Goal: Check status: Check status

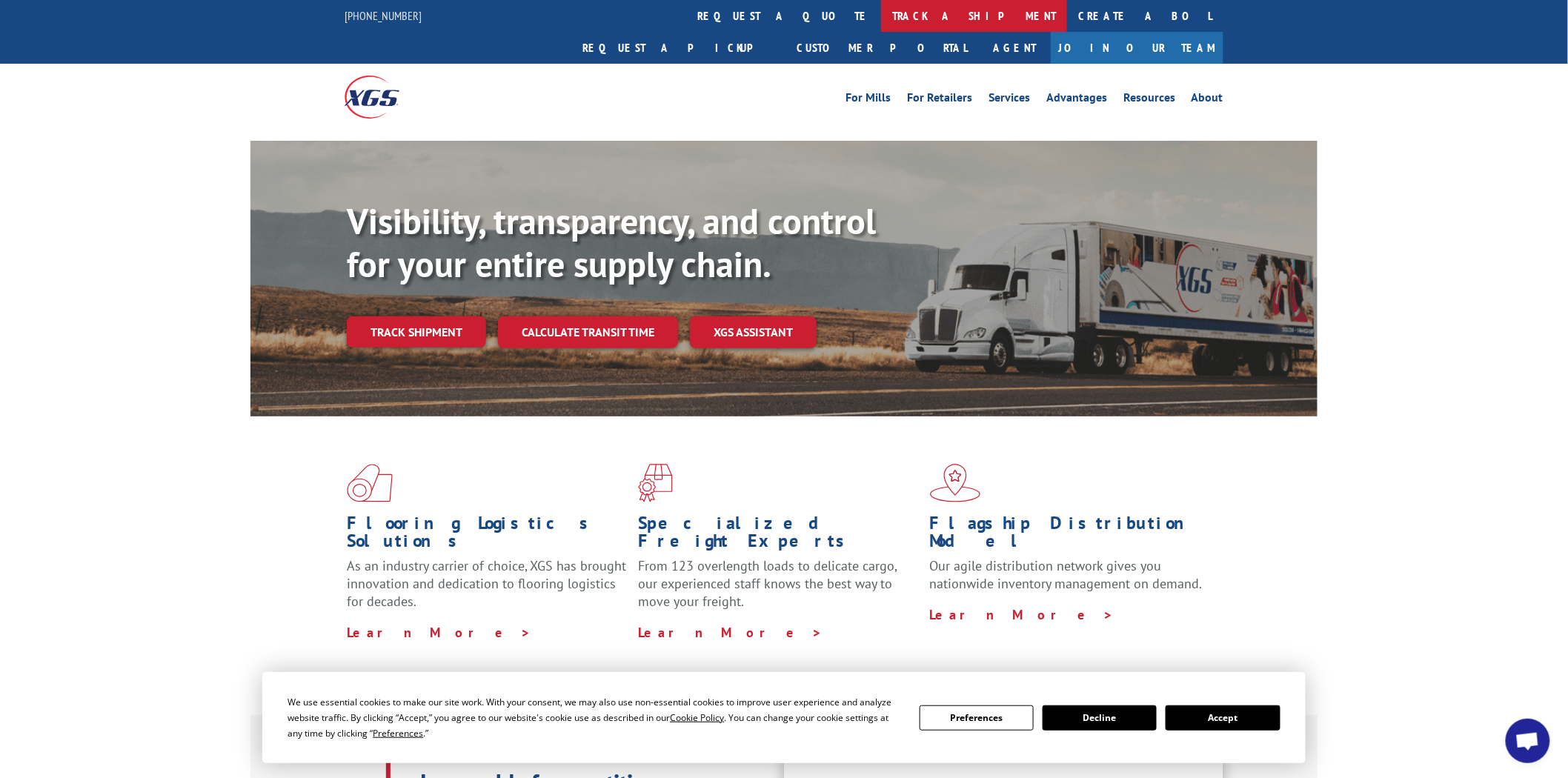
click at [881, 16] on link "track a shipment" at bounding box center [974, 15] width 186 height 32
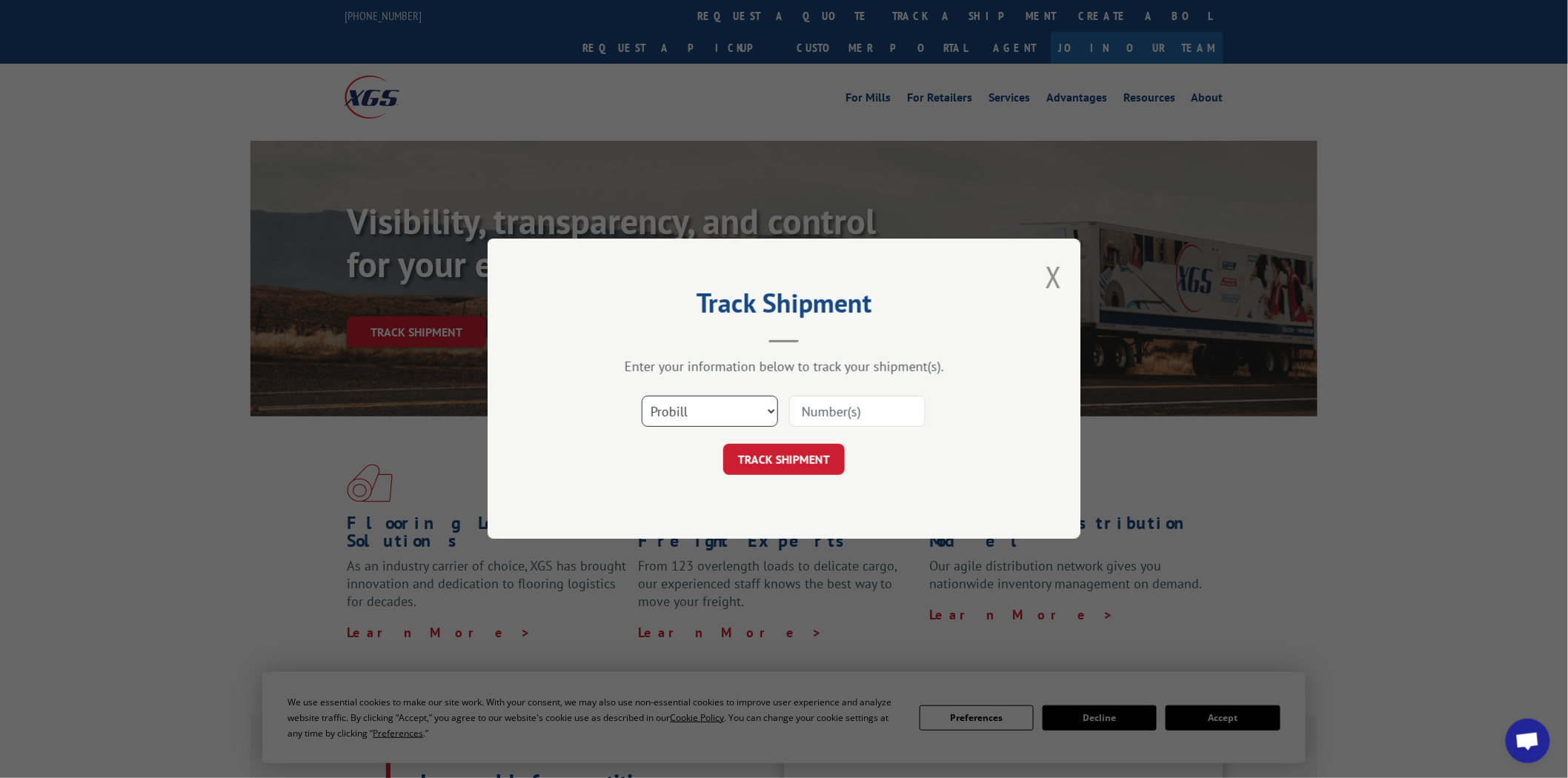
click at [770, 415] on select "Select category... Probill BOL PO" at bounding box center [710, 412] width 136 height 31
select select "po"
click at [642, 396] on select "Select category... Probill BOL PO" at bounding box center [710, 412] width 136 height 31
click at [890, 409] on input at bounding box center [857, 412] width 136 height 31
type input "04510222"
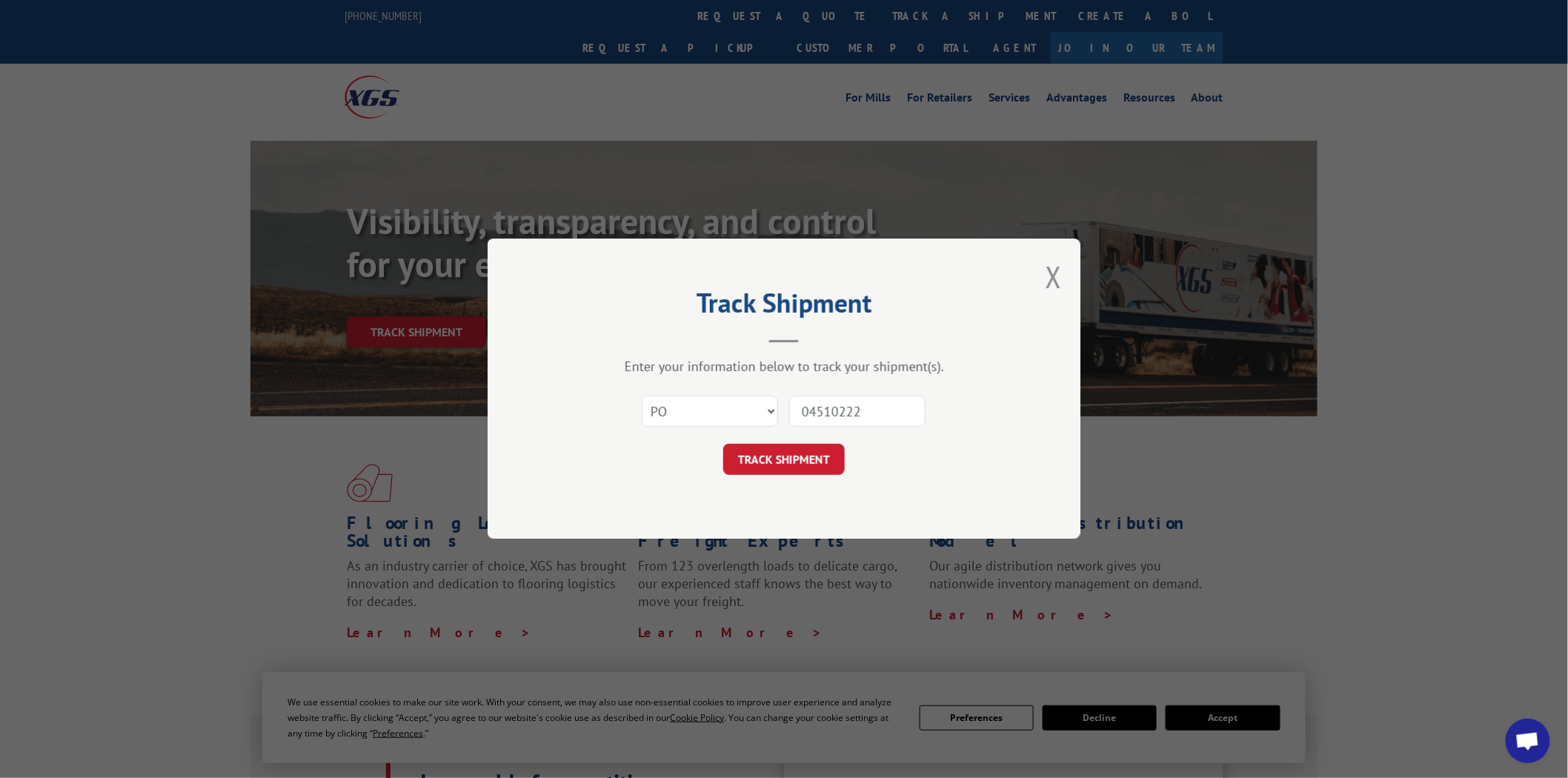
click at [723, 444] on button "TRACK SHIPMENT" at bounding box center [784, 460] width 122 height 31
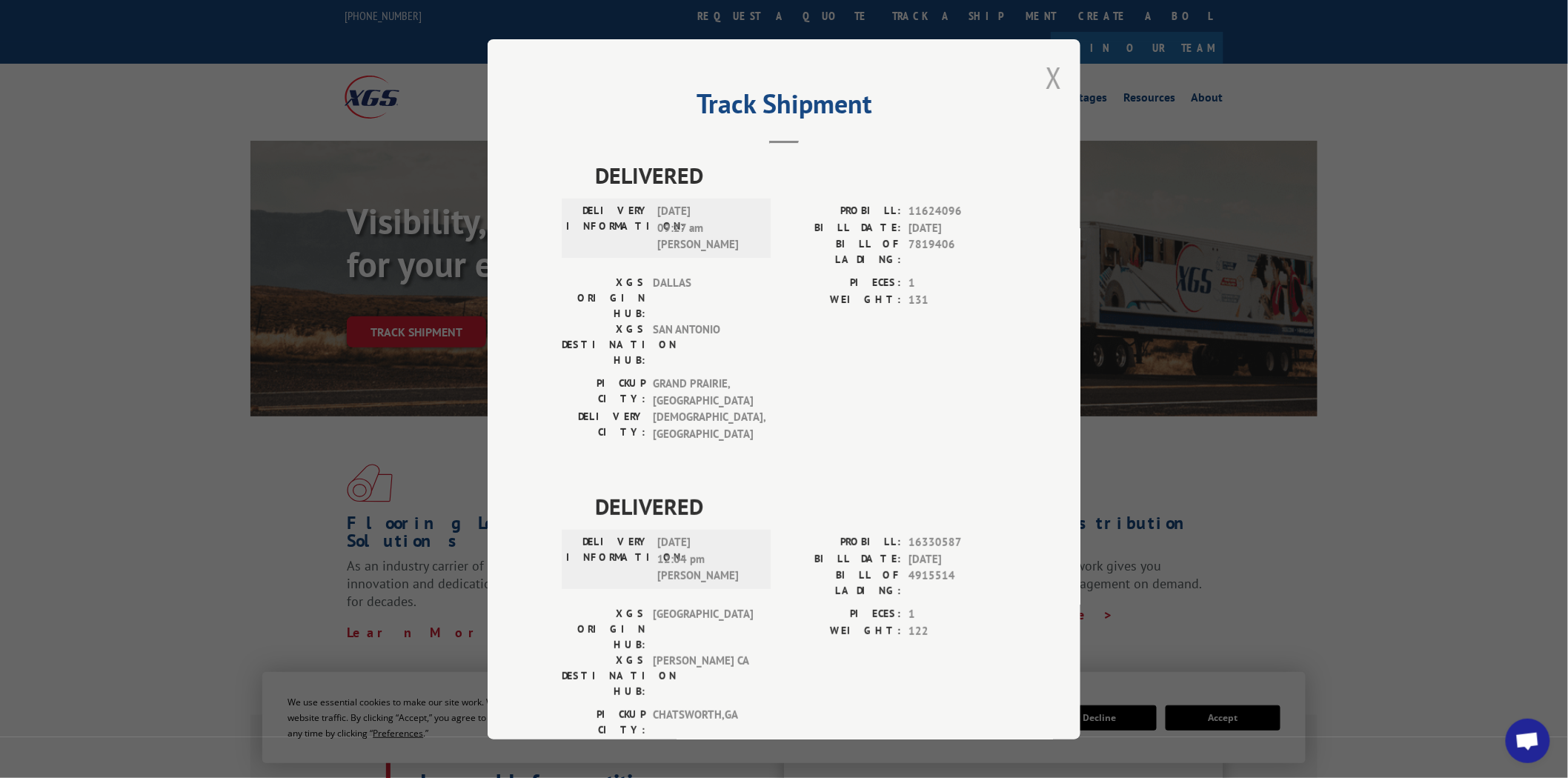
click at [1046, 78] on button "Close modal" at bounding box center [1053, 77] width 16 height 39
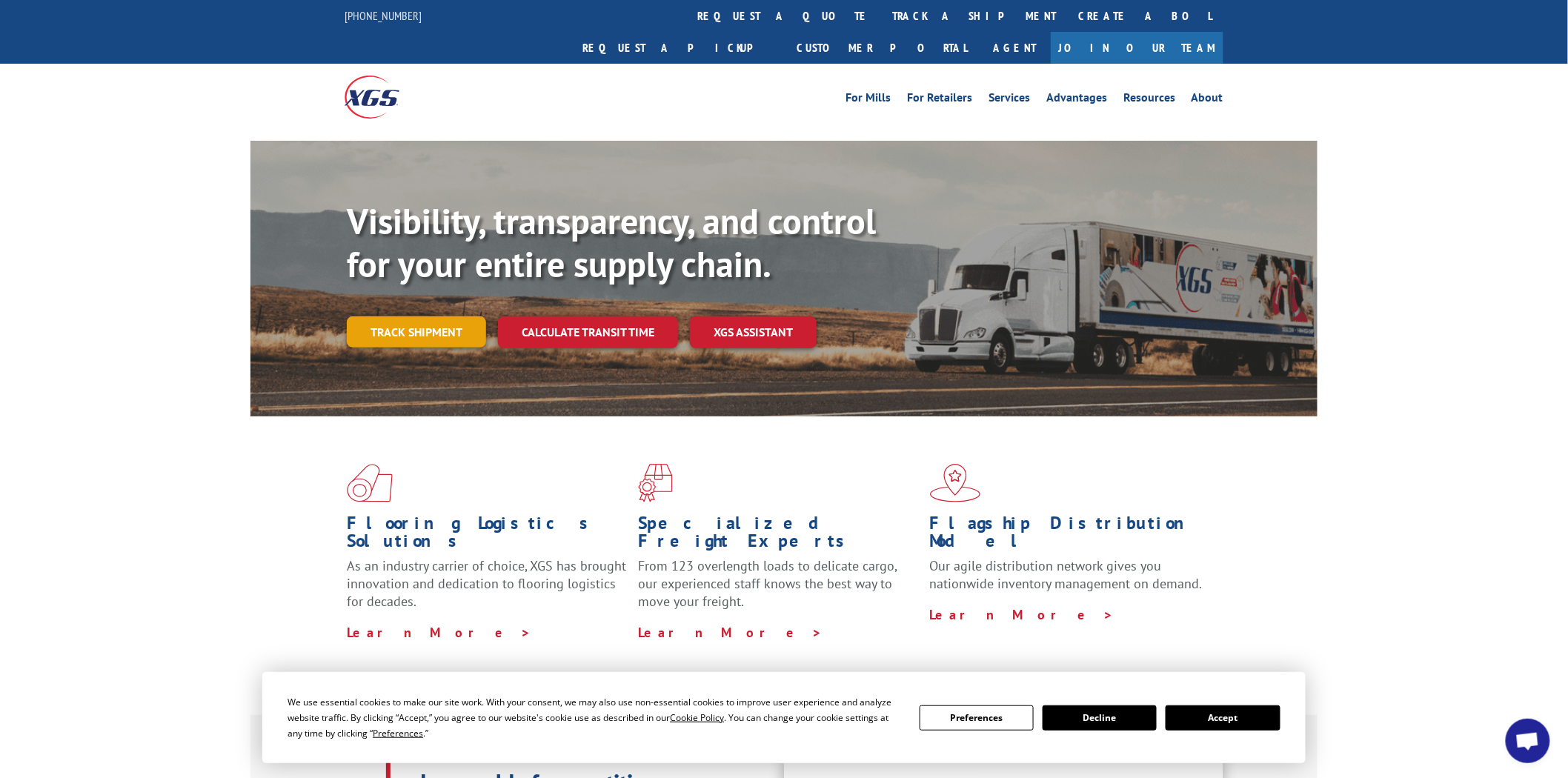
click at [456, 317] on link "Track shipment" at bounding box center [417, 332] width 139 height 31
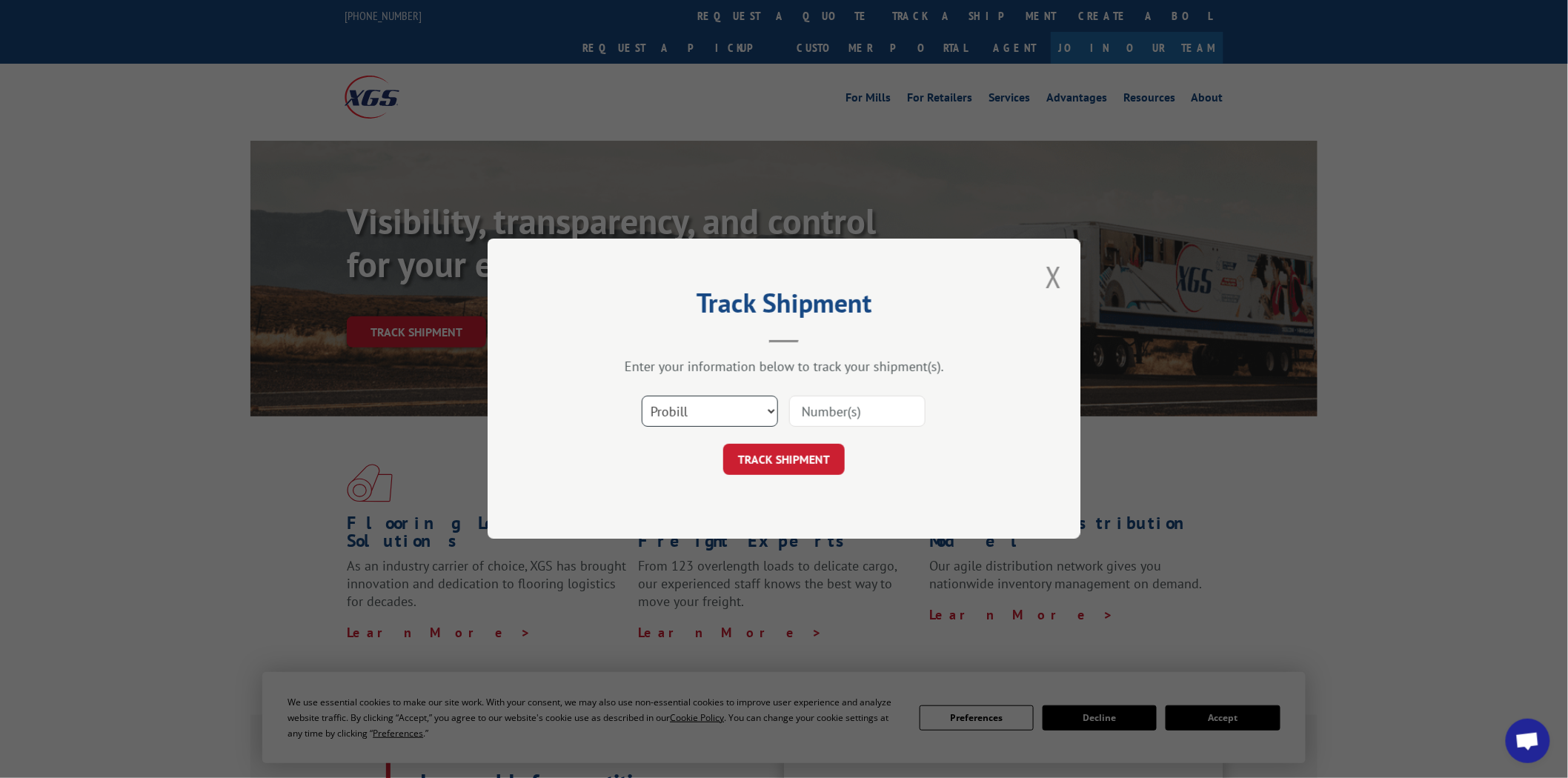
click at [767, 410] on select "Select category... Probill BOL PO" at bounding box center [710, 412] width 136 height 31
select select "po"
click at [642, 396] on select "Select category... Probill BOL PO" at bounding box center [710, 412] width 136 height 31
click at [861, 405] on input at bounding box center [857, 412] width 136 height 31
type input "04510211"
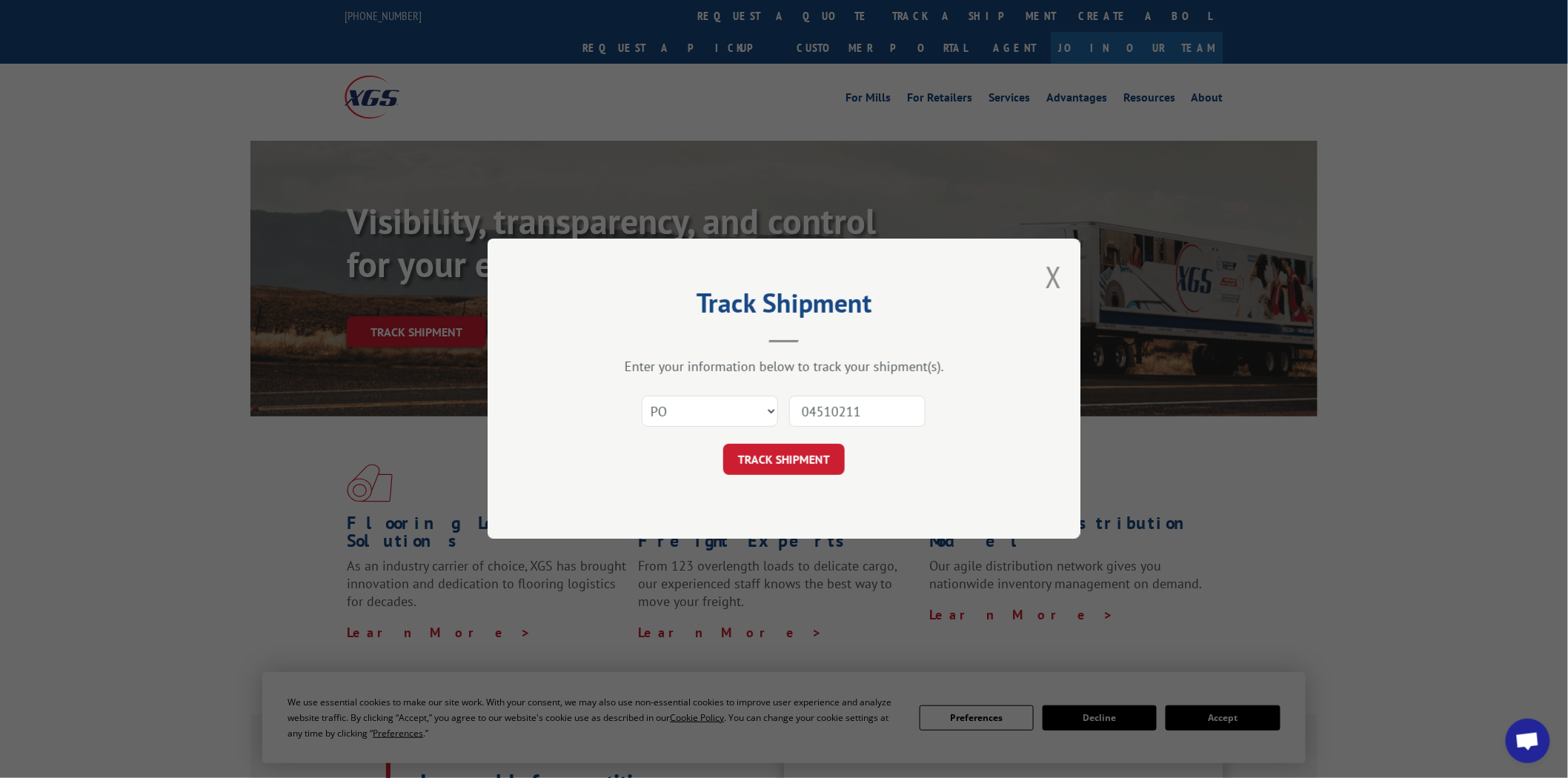
click at [723, 444] on button "TRACK SHIPMENT" at bounding box center [784, 460] width 122 height 31
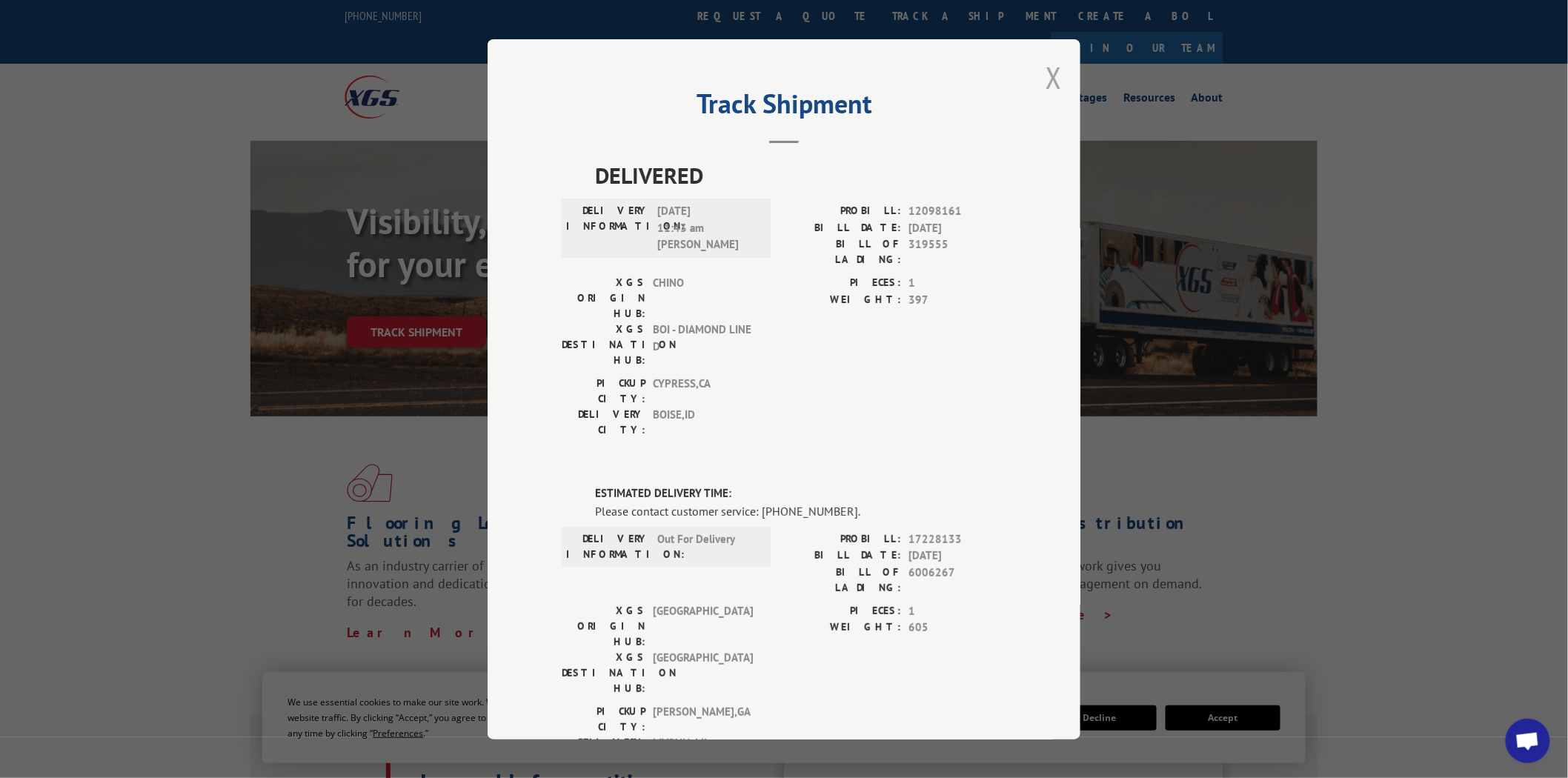
click at [1045, 77] on button "Close modal" at bounding box center [1053, 77] width 16 height 39
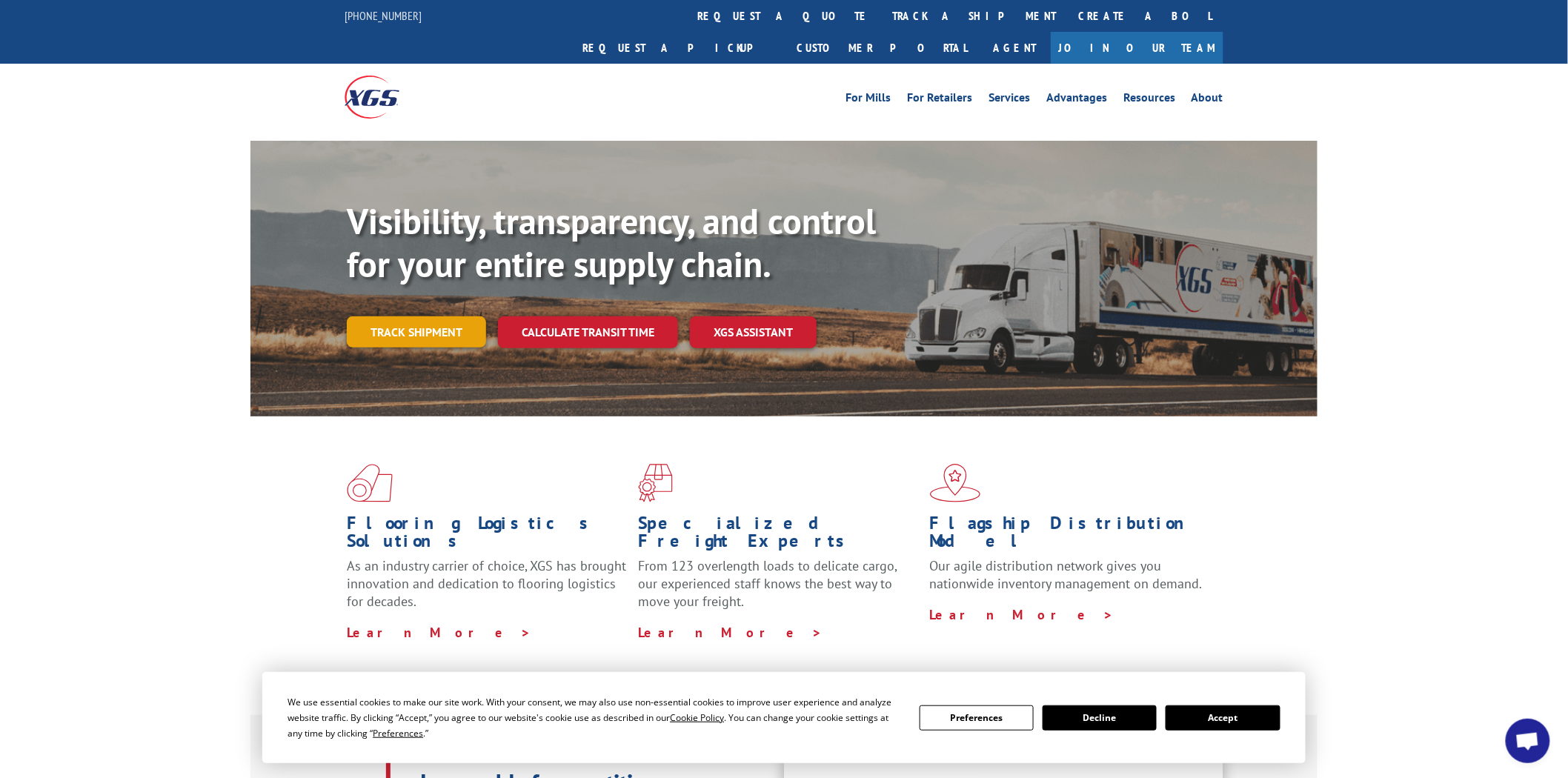
click at [444, 317] on link "Track shipment" at bounding box center [417, 332] width 139 height 31
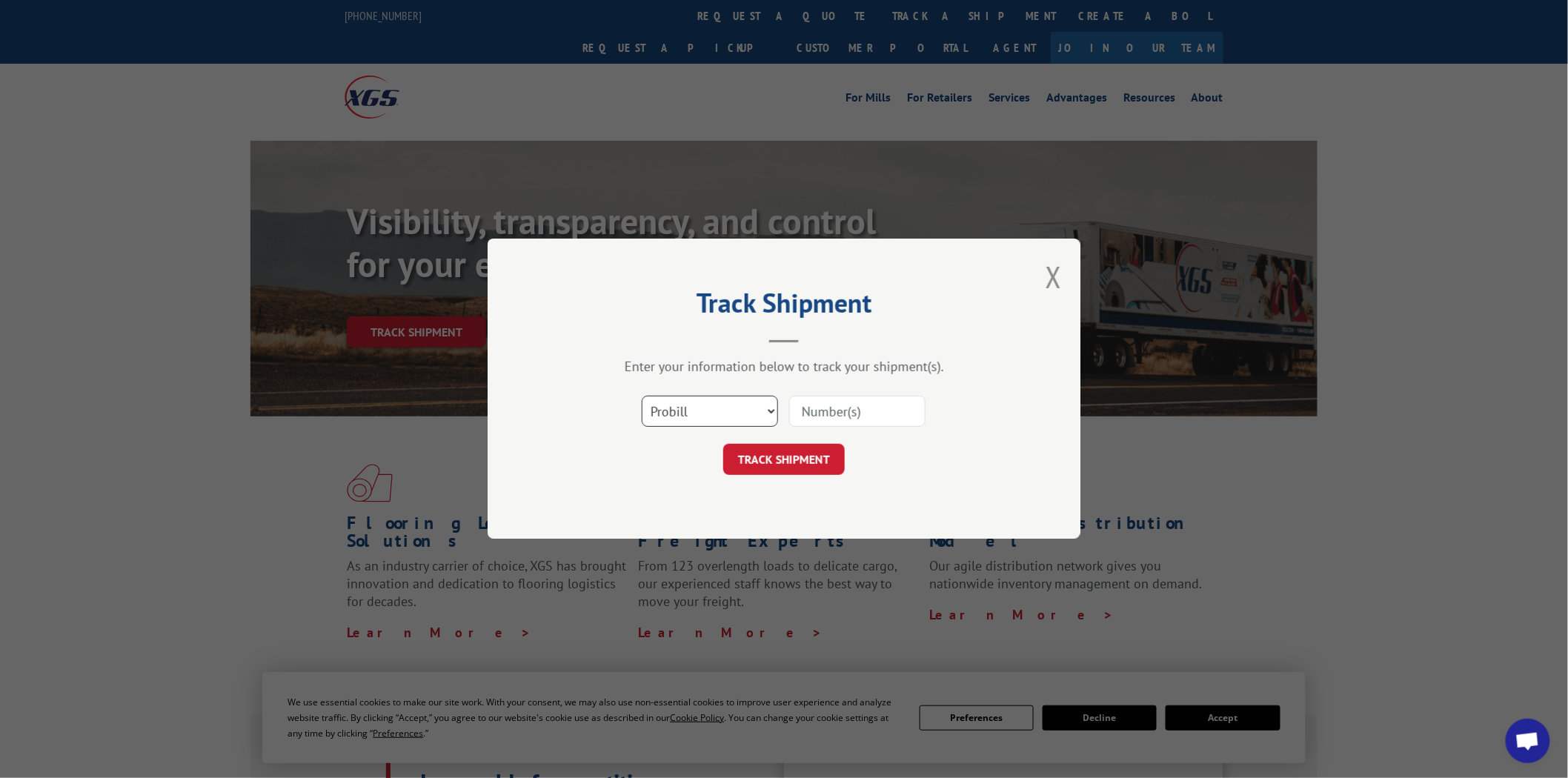
click at [772, 408] on select "Select category... Probill BOL PO" at bounding box center [710, 412] width 136 height 31
select select "po"
click at [642, 396] on select "Select category... Probill BOL PO" at bounding box center [710, 412] width 136 height 31
click at [894, 412] on input at bounding box center [857, 412] width 136 height 31
type input "04510222"
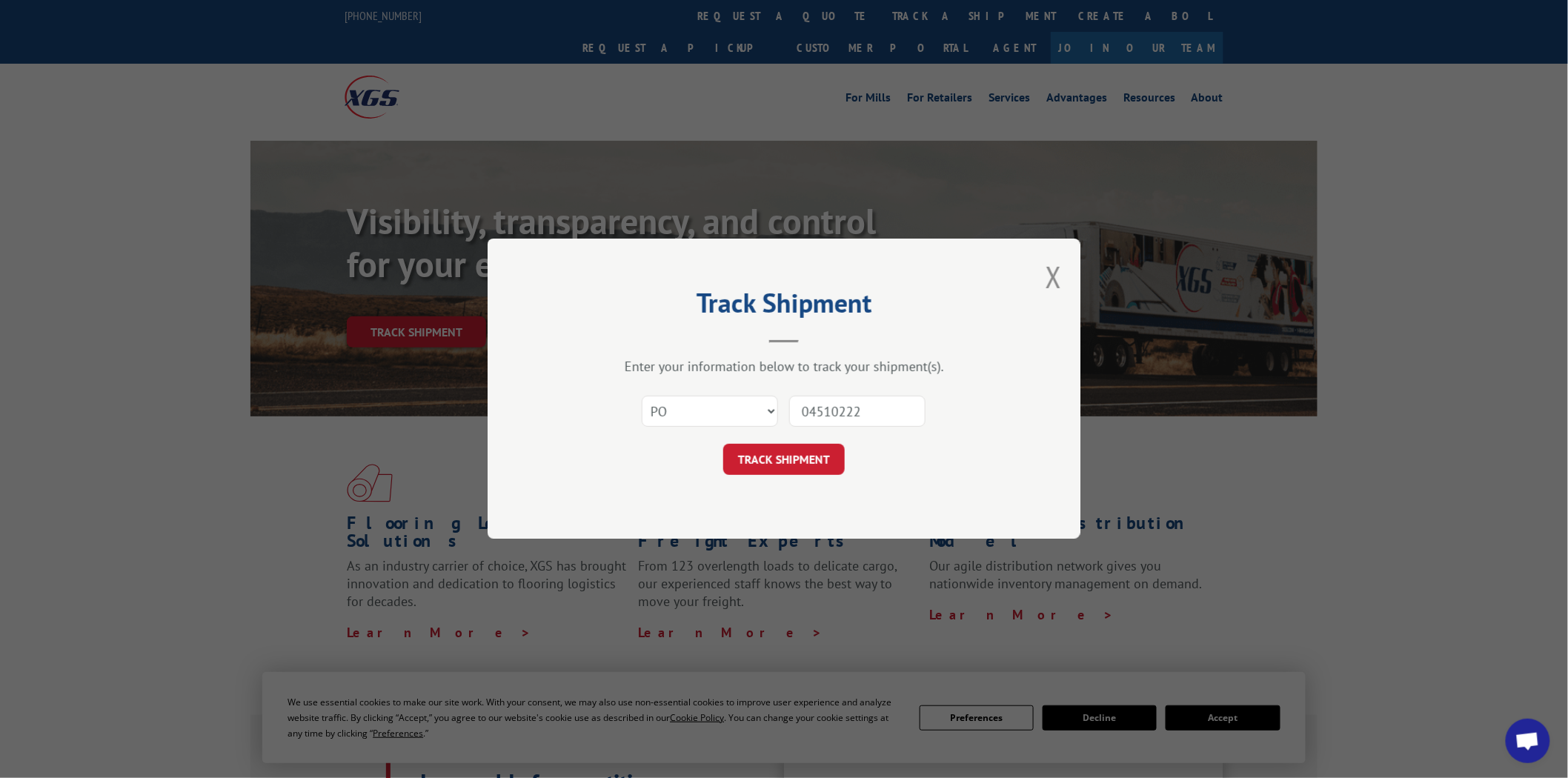
click at [723, 444] on button "TRACK SHIPMENT" at bounding box center [784, 460] width 122 height 31
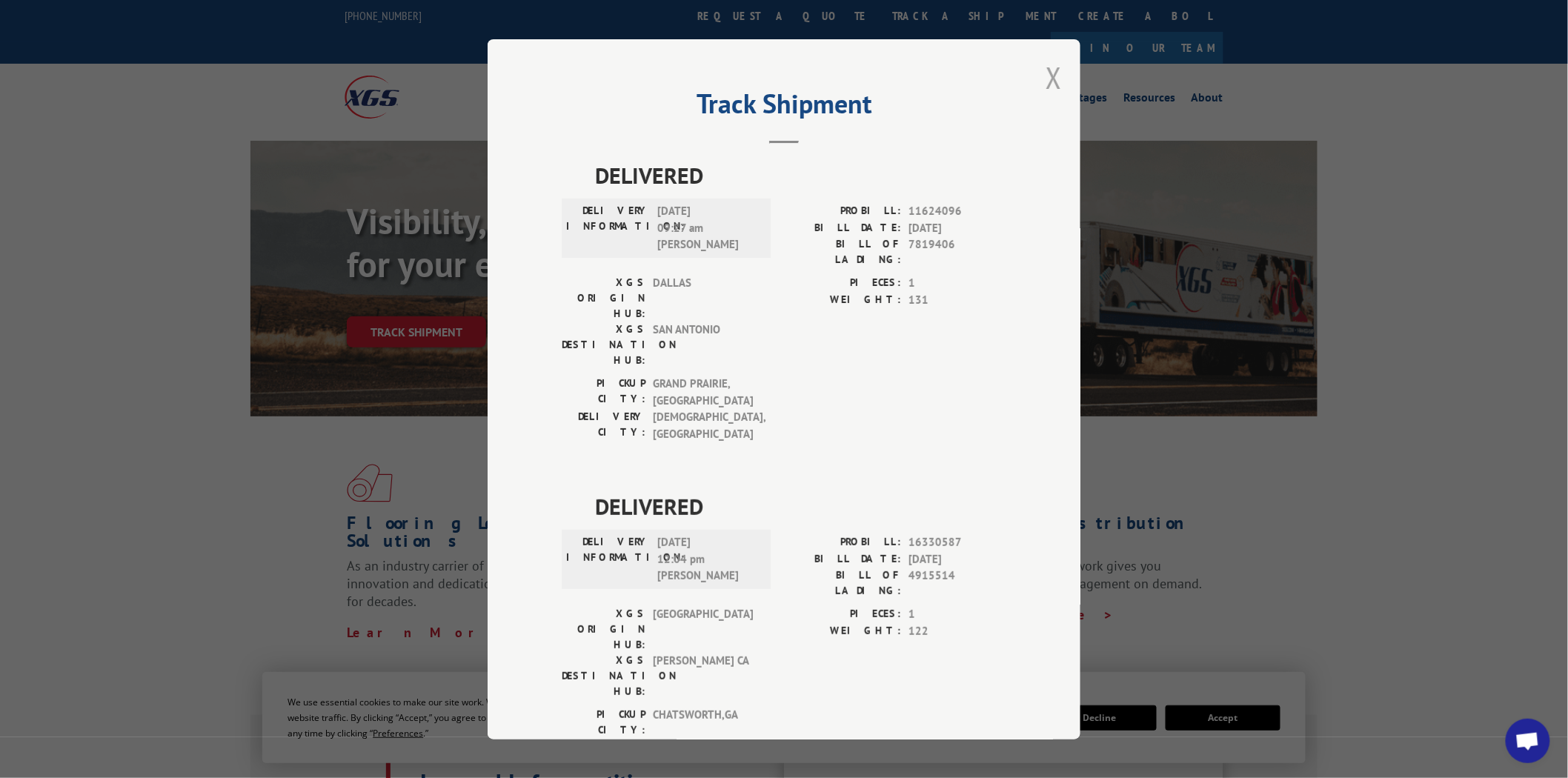
click at [1050, 77] on button "Close modal" at bounding box center [1053, 77] width 16 height 39
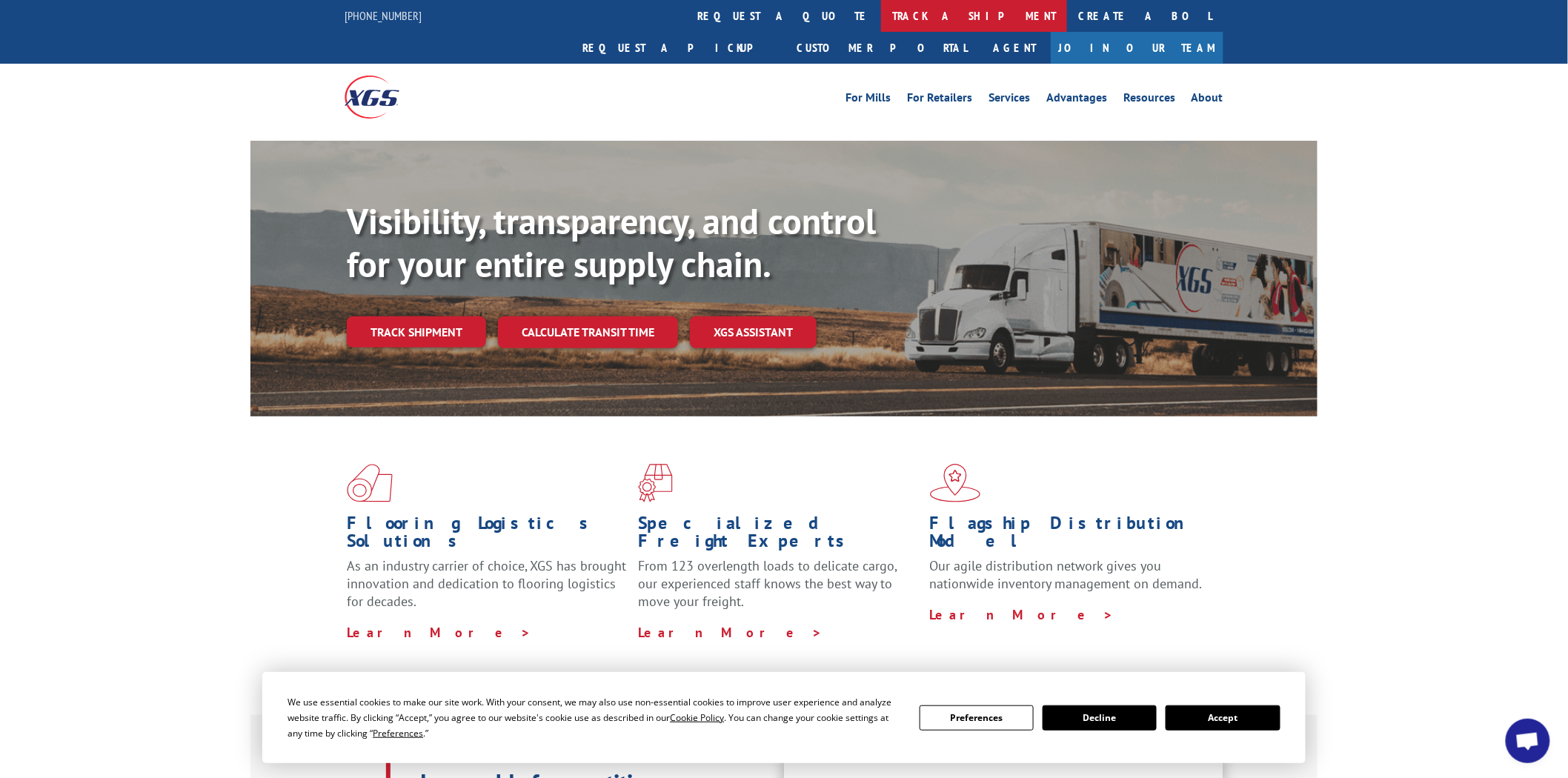
click at [881, 13] on link "track a shipment" at bounding box center [974, 15] width 186 height 32
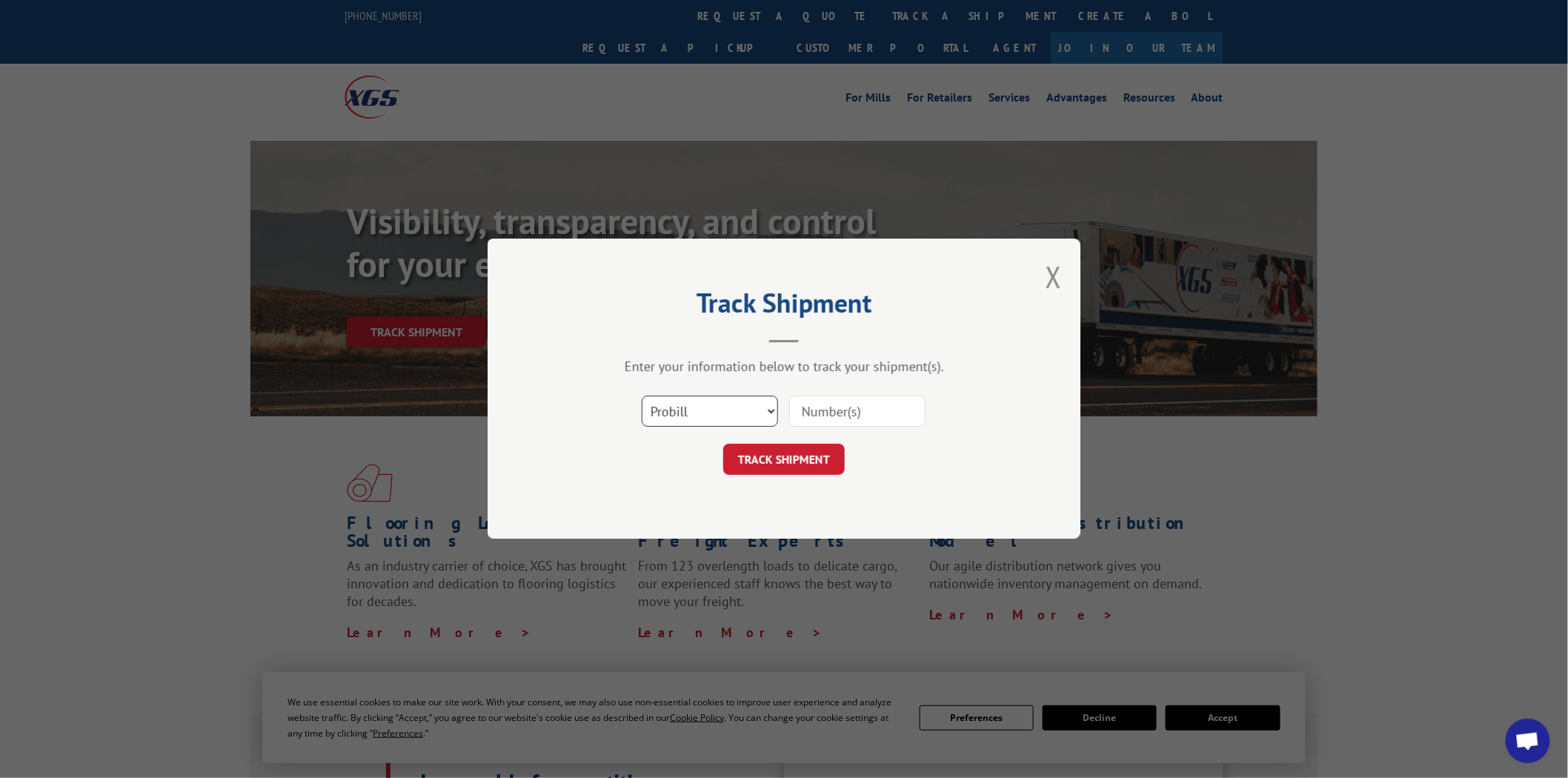
click at [771, 411] on select "Select category... Probill BOL PO" at bounding box center [710, 412] width 136 height 31
select select "po"
click at [642, 396] on select "Select category... Probill BOL PO" at bounding box center [710, 412] width 136 height 31
click at [856, 409] on input at bounding box center [857, 412] width 136 height 31
type input "0450186"
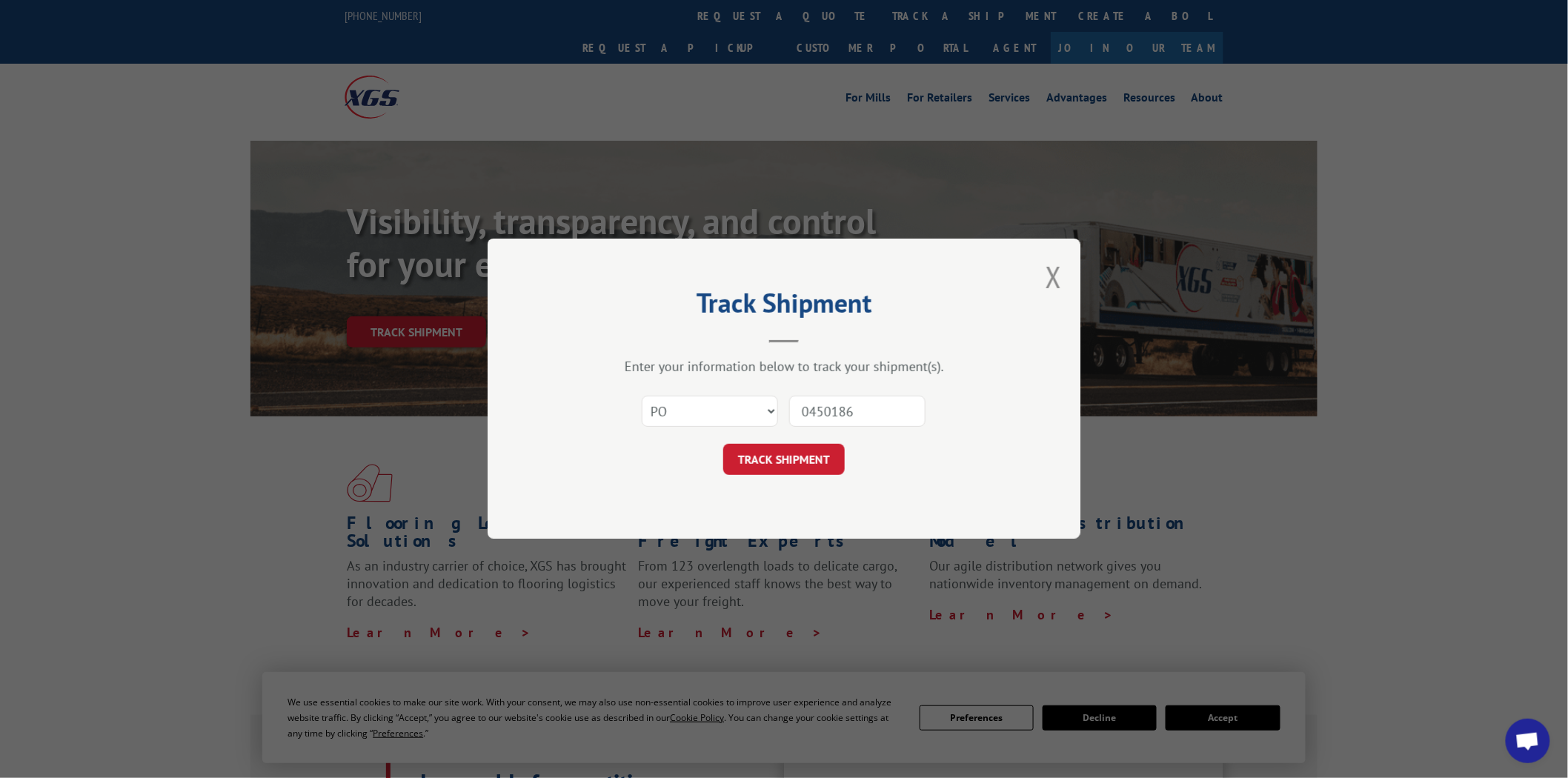
click at [723, 444] on button "TRACK SHIPMENT" at bounding box center [784, 460] width 122 height 31
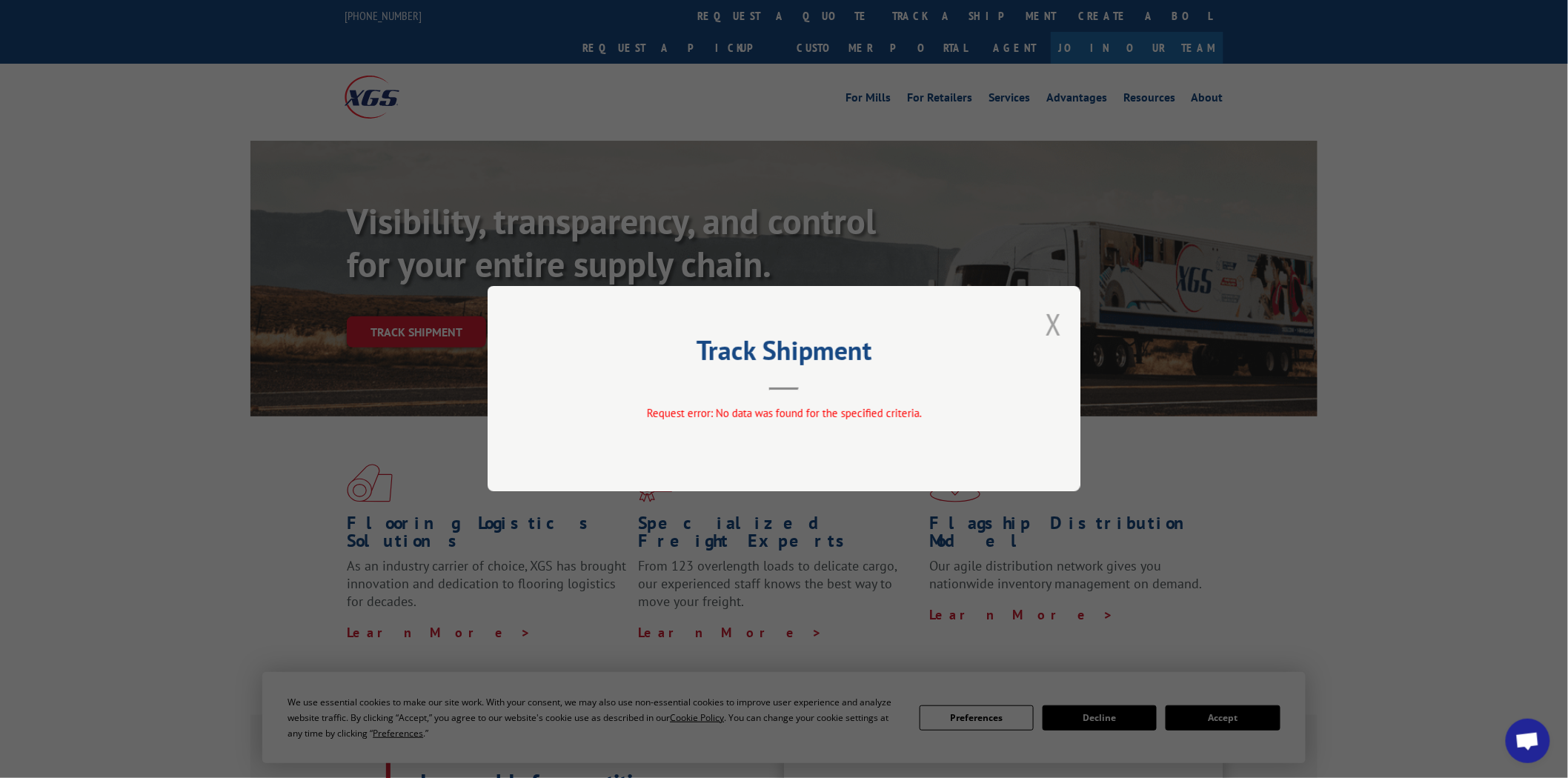
click at [1054, 324] on button "Close modal" at bounding box center [1053, 324] width 16 height 39
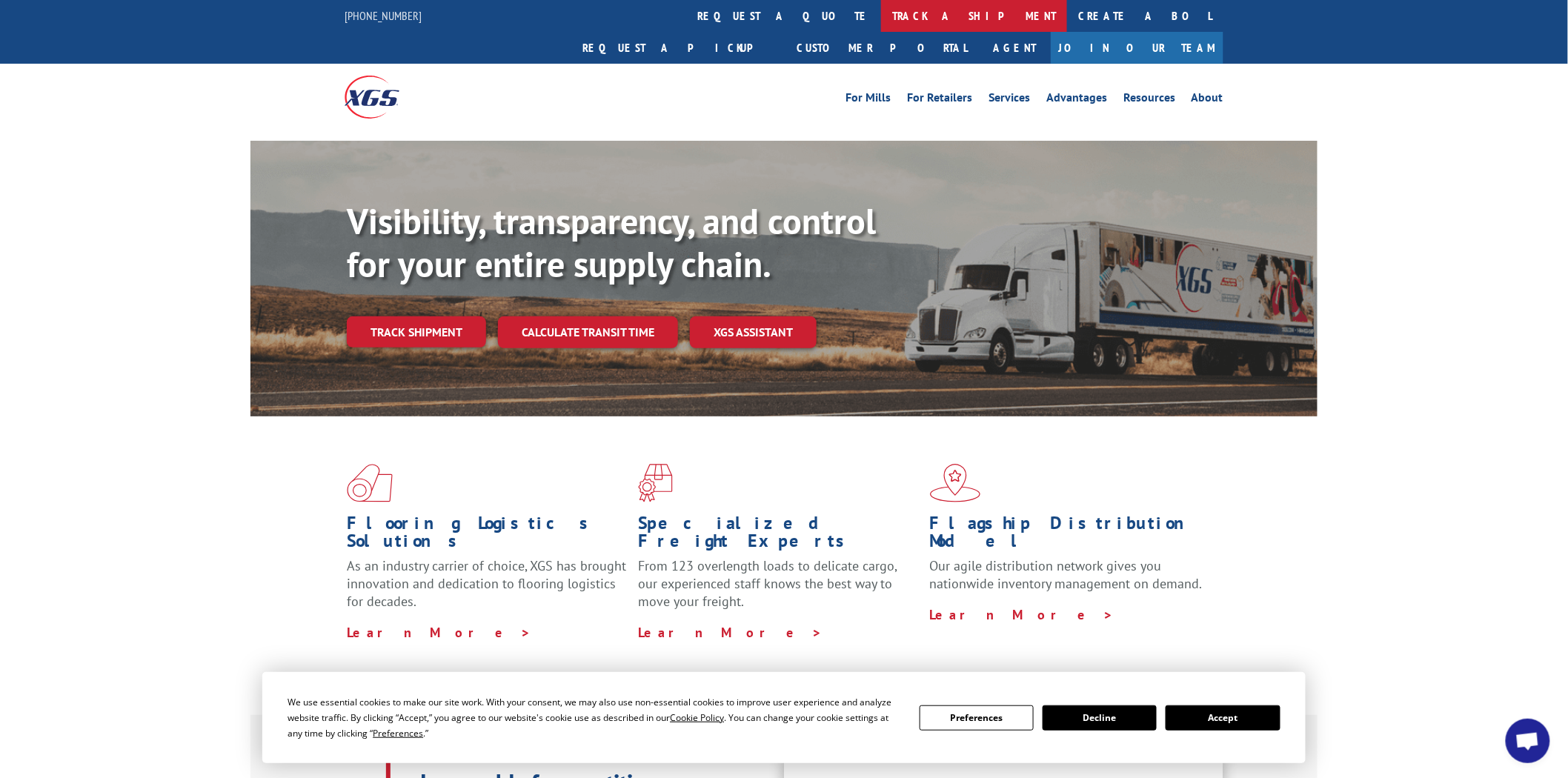
click at [881, 15] on link "track a shipment" at bounding box center [974, 15] width 186 height 32
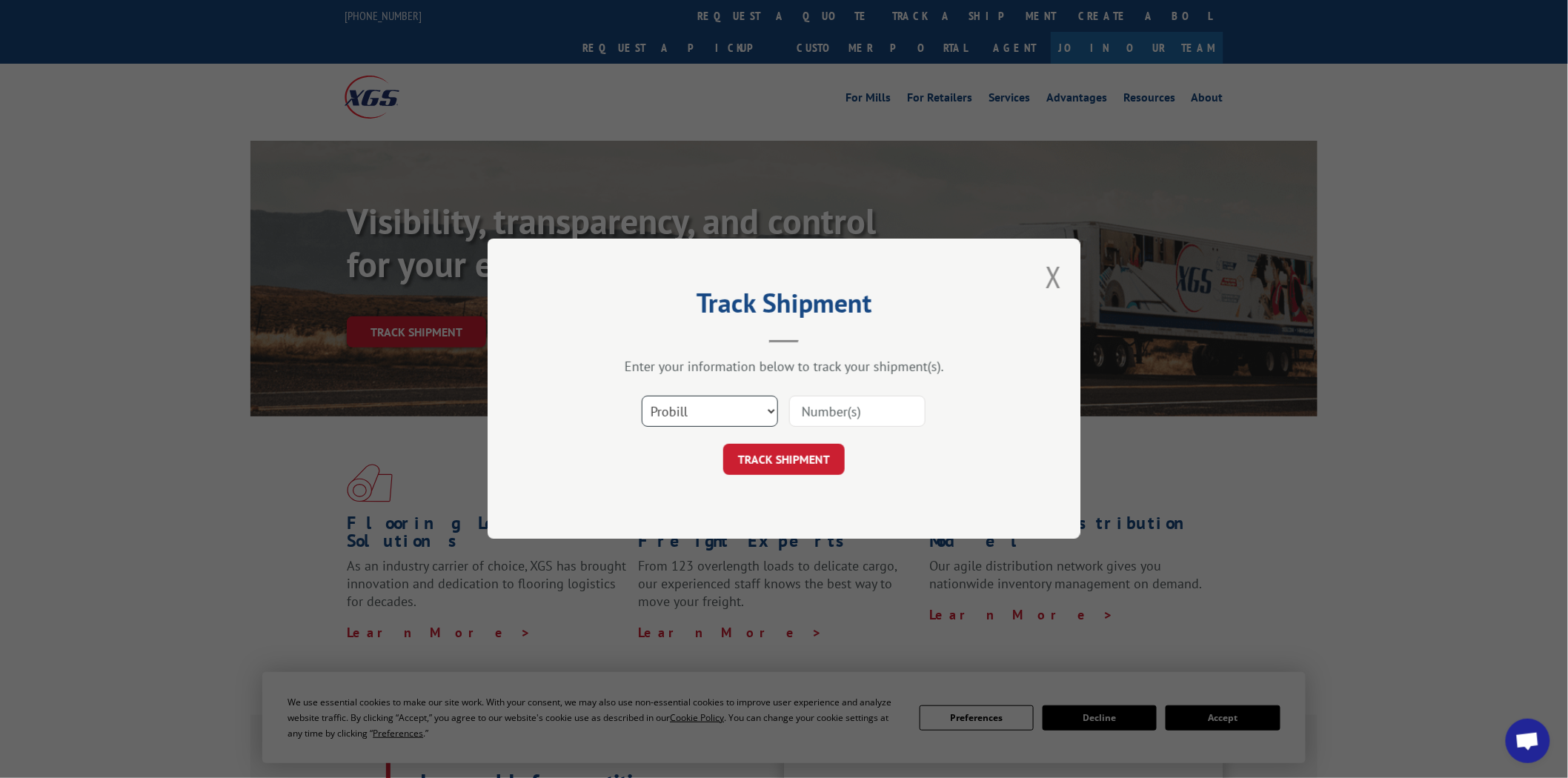
click at [768, 410] on select "Select category... Probill BOL PO" at bounding box center [710, 412] width 136 height 31
select select "po"
click at [642, 396] on select "Select category... Probill BOL PO" at bounding box center [710, 412] width 136 height 31
click at [860, 413] on input at bounding box center [857, 412] width 136 height 31
type input "04510186"
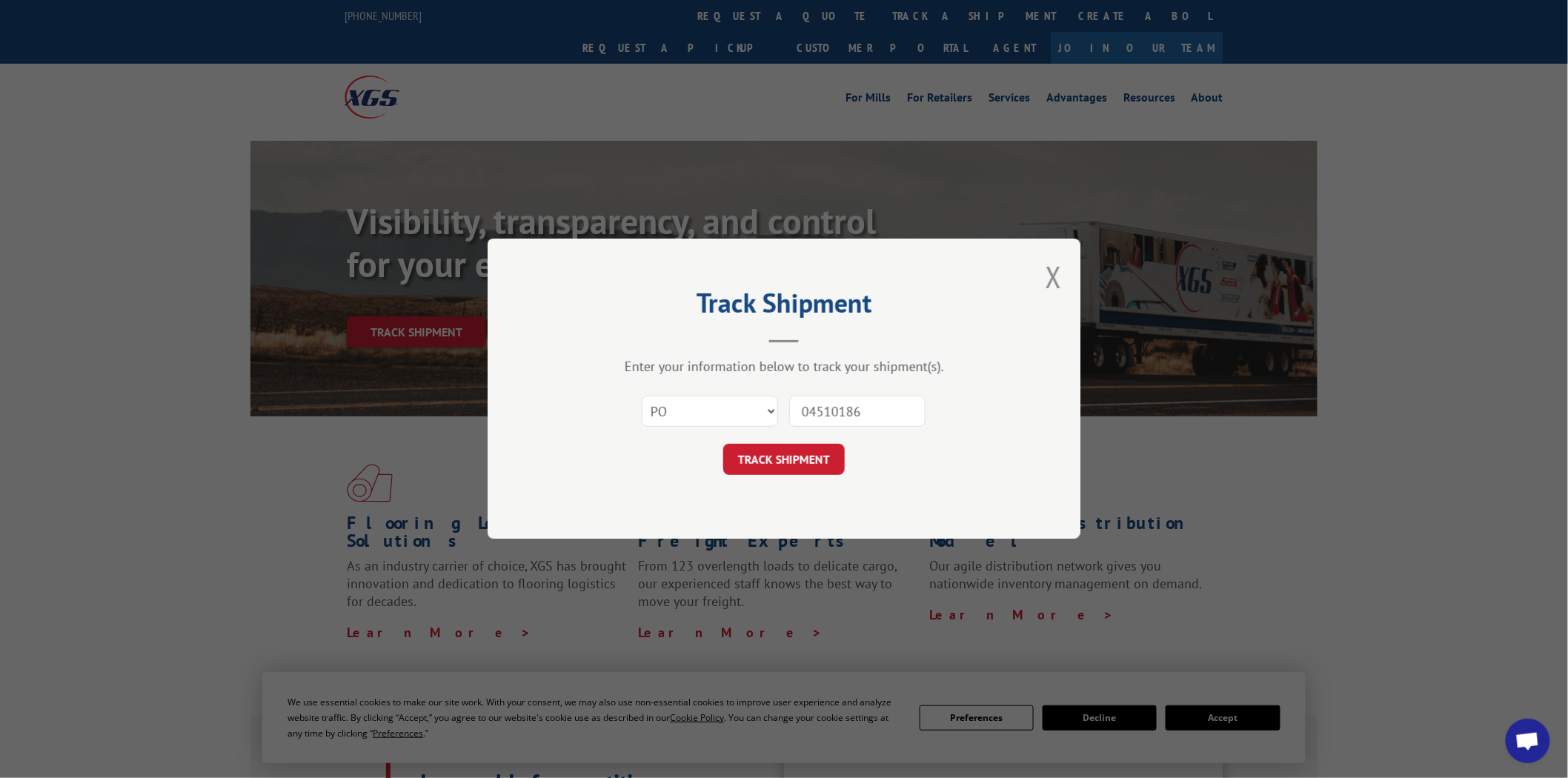
click at [723, 444] on button "TRACK SHIPMENT" at bounding box center [784, 460] width 122 height 31
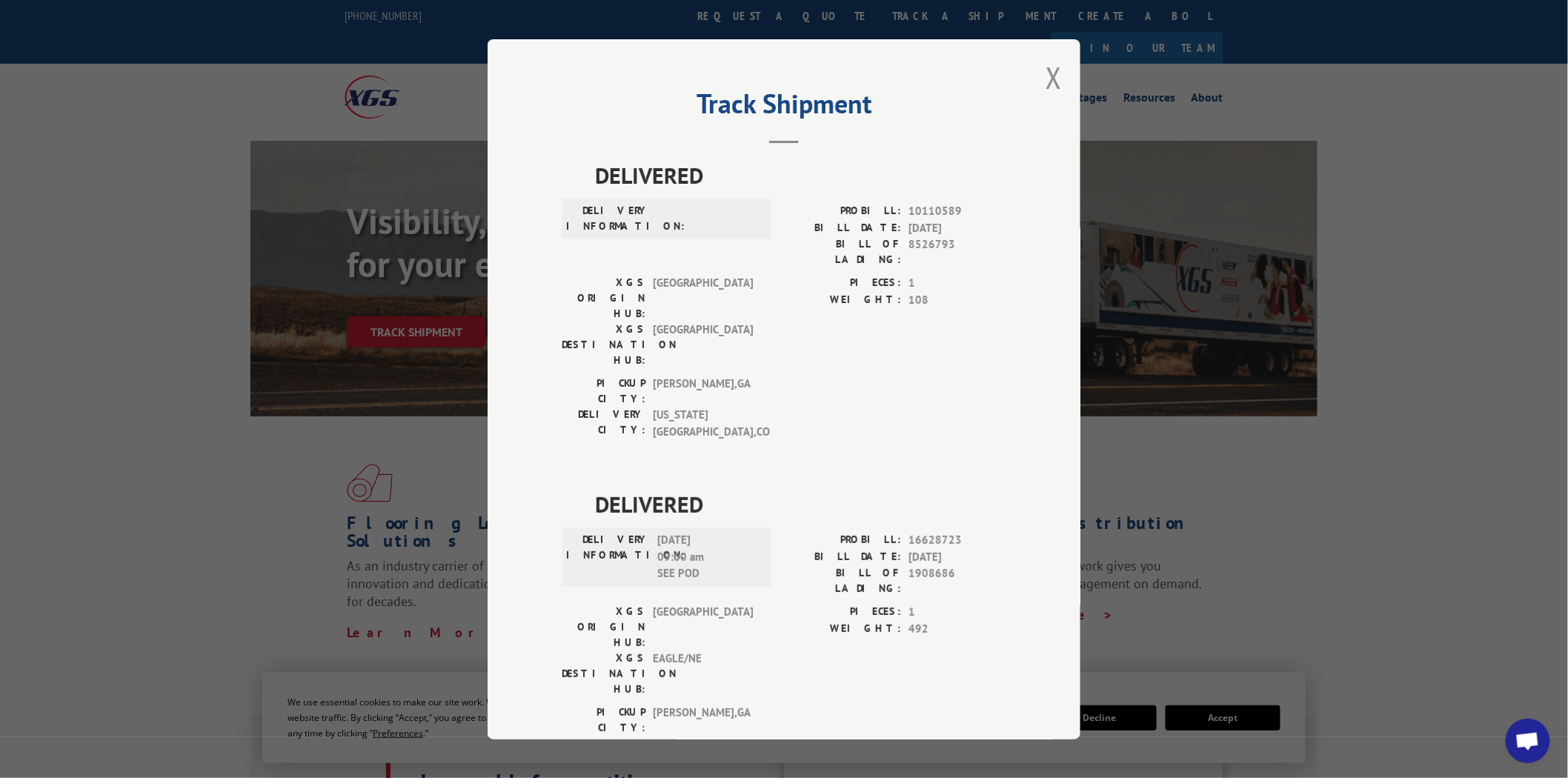
click at [1031, 85] on div "Track Shipment DELIVERED DELIVERY INFORMATION: PROBILL: 10110589 BILL DATE: [DA…" at bounding box center [784, 389] width 593 height 700
click at [1045, 83] on button "Close modal" at bounding box center [1053, 77] width 16 height 39
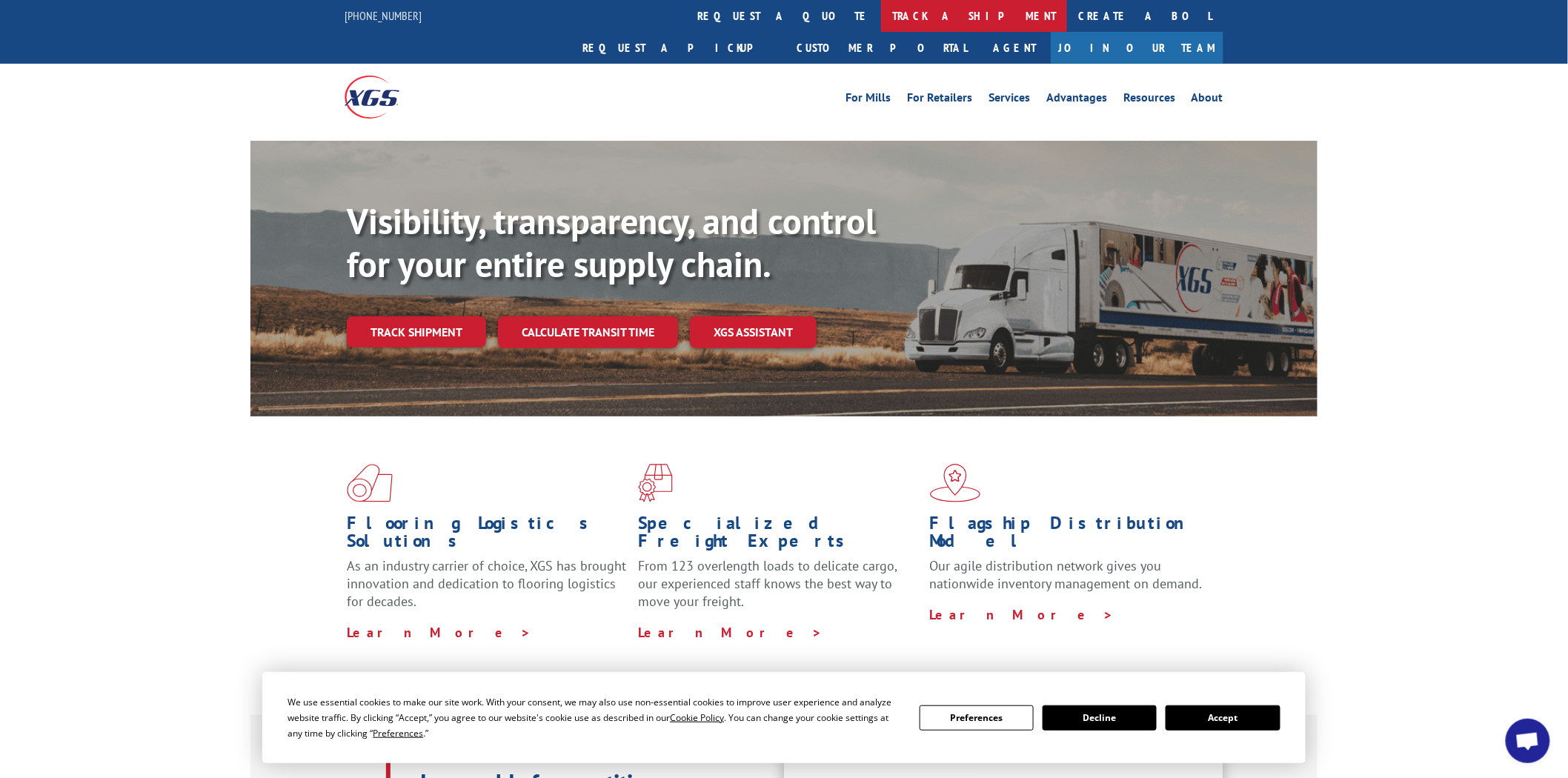
click at [881, 17] on link "track a shipment" at bounding box center [974, 15] width 186 height 32
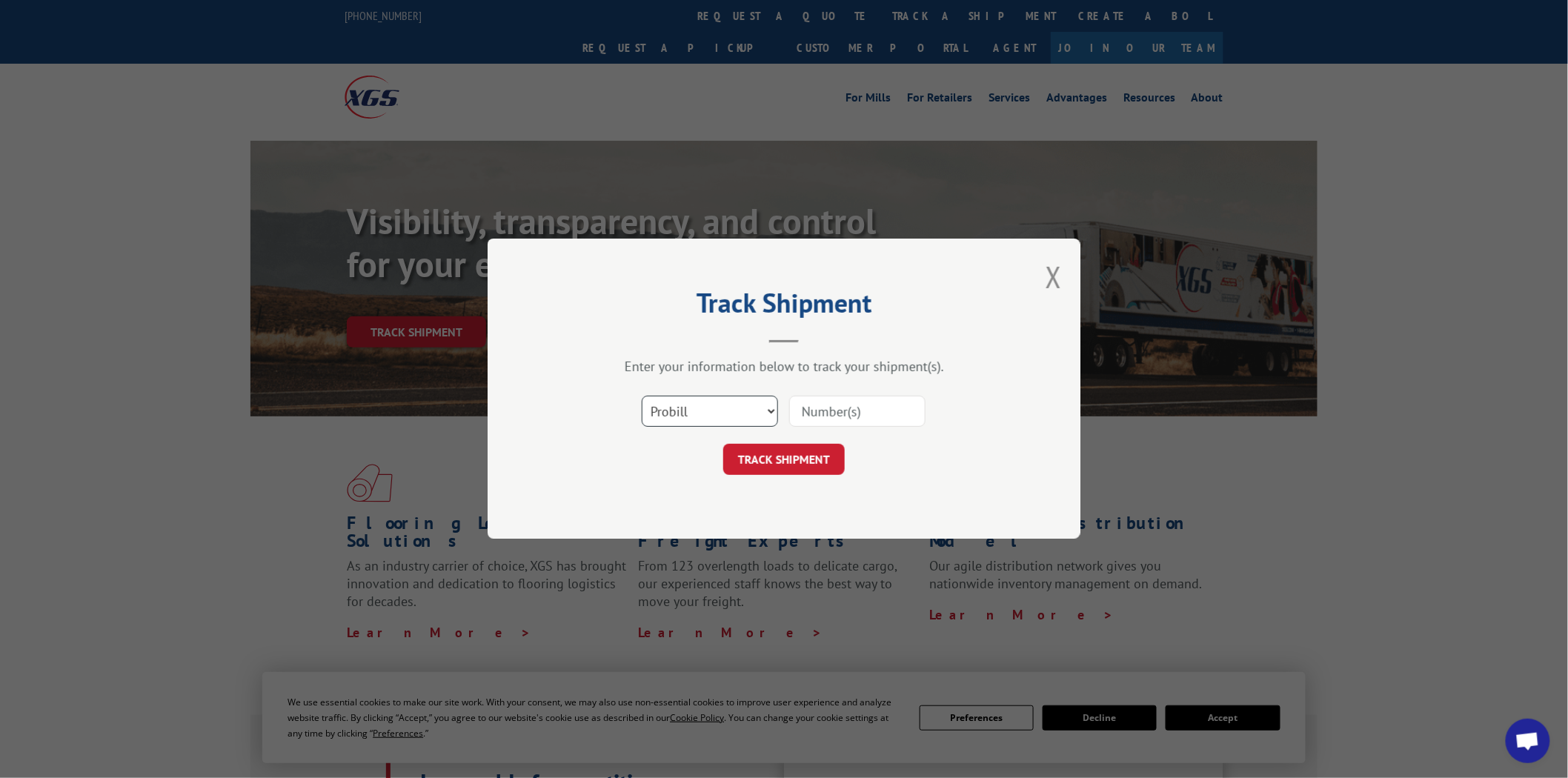
click at [773, 407] on select "Select category... Probill BOL PO" at bounding box center [710, 412] width 136 height 31
select select "po"
click at [642, 396] on select "Select category... Probill BOL PO" at bounding box center [710, 412] width 136 height 31
click at [846, 410] on input at bounding box center [857, 412] width 136 height 31
type input "04510091"
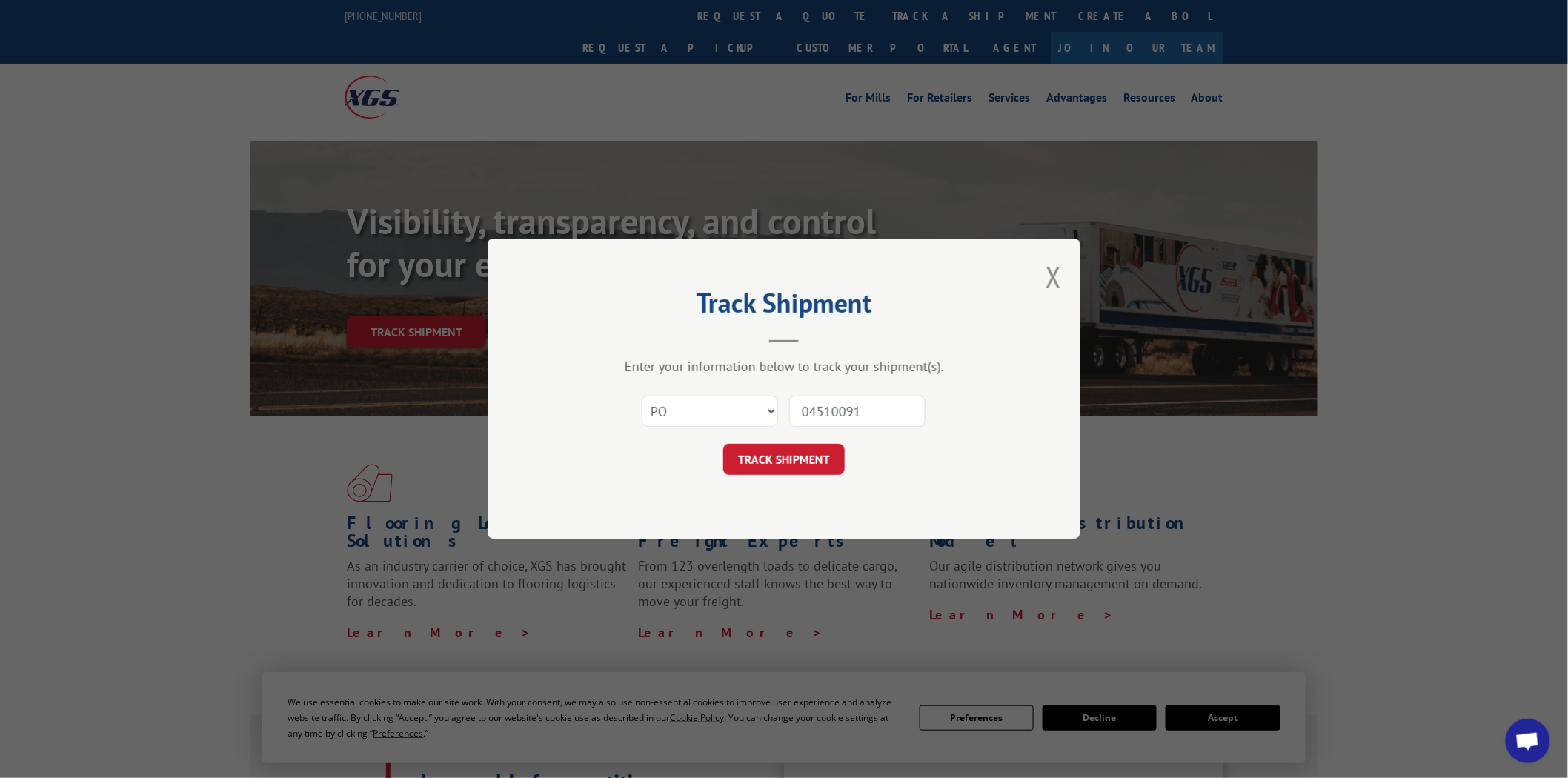
click at [723, 444] on button "TRACK SHIPMENT" at bounding box center [784, 460] width 122 height 31
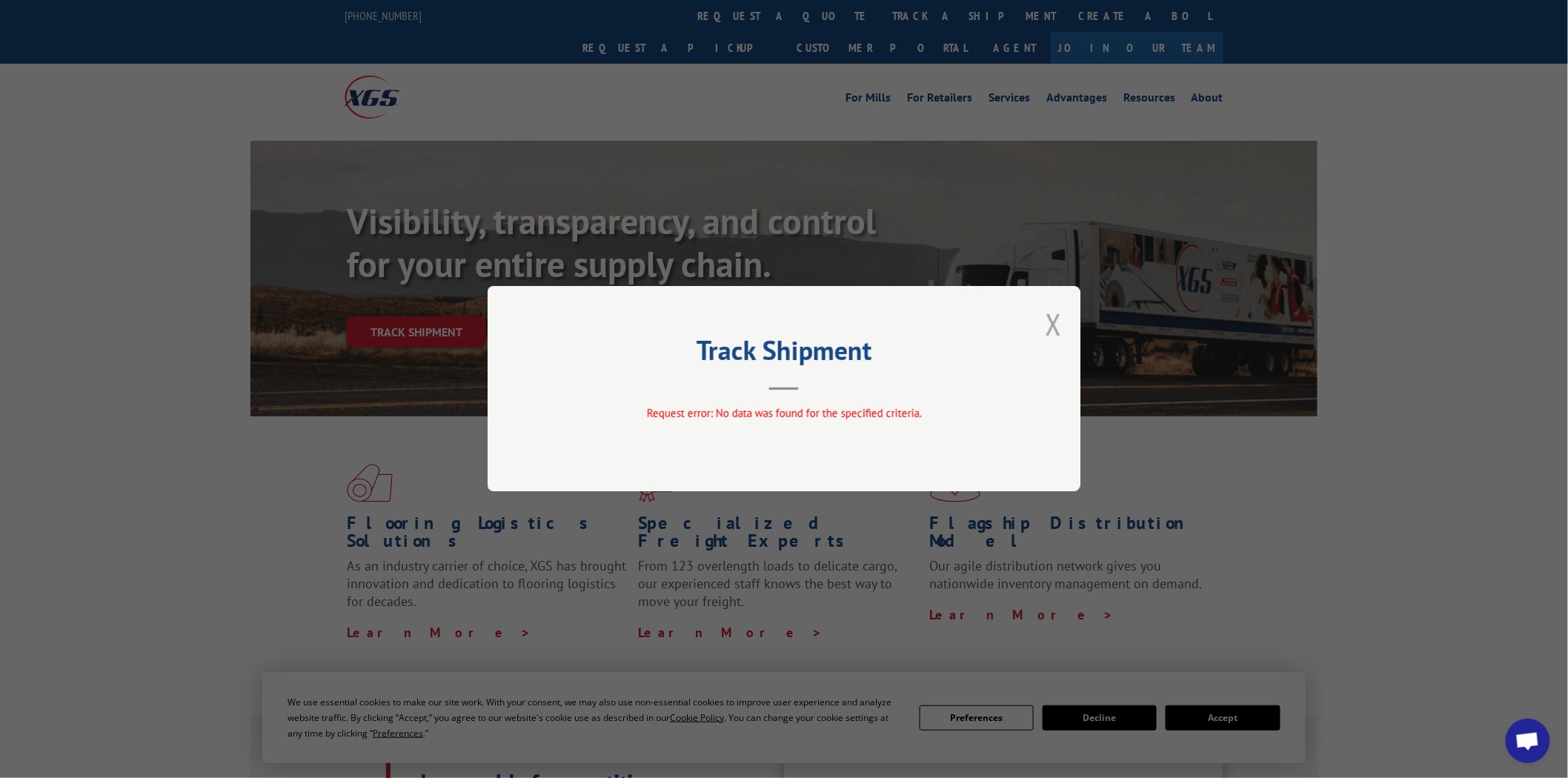
click at [1054, 327] on button "Close modal" at bounding box center [1053, 324] width 16 height 39
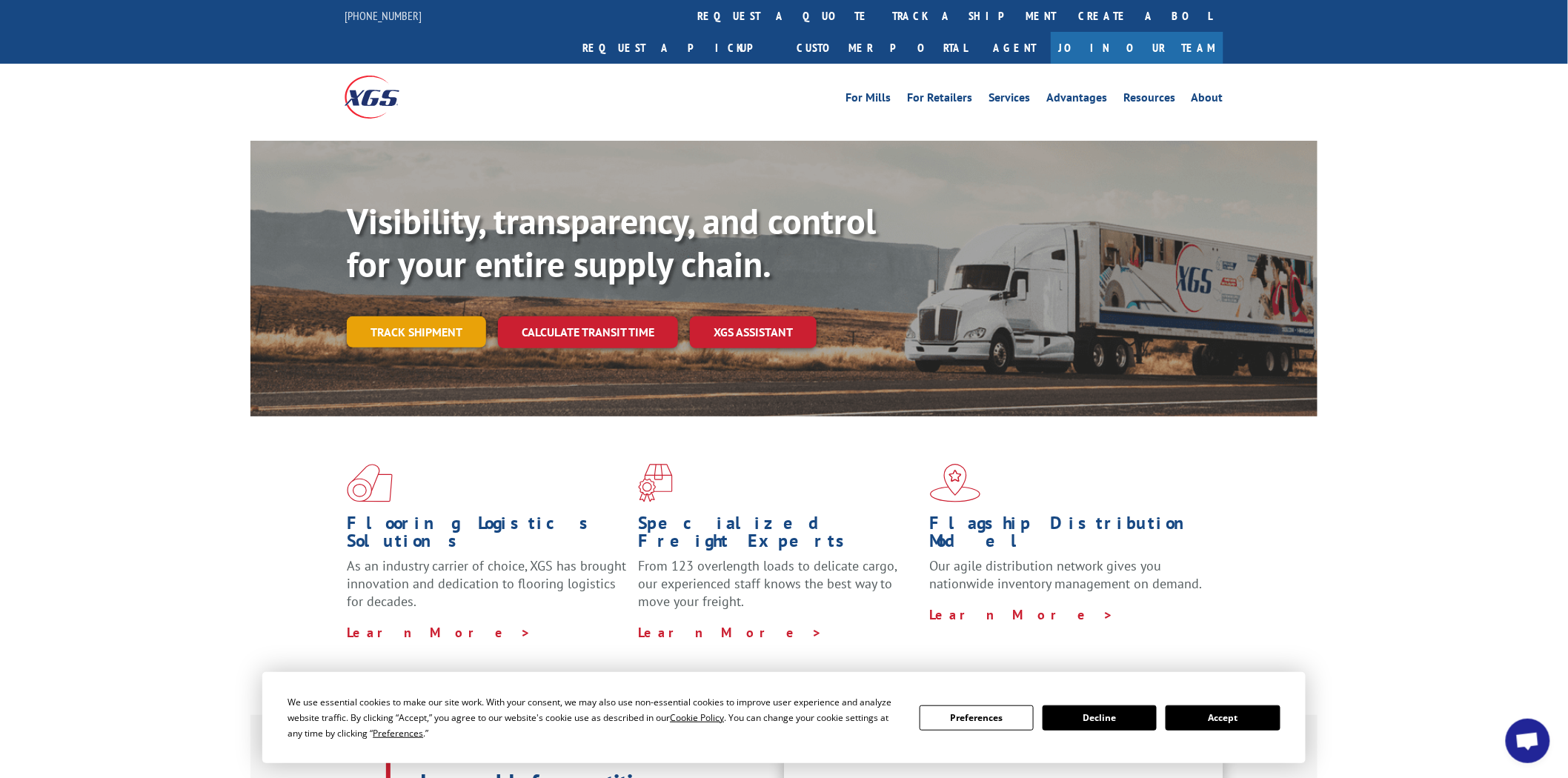
click at [454, 317] on link "Track shipment" at bounding box center [417, 332] width 139 height 31
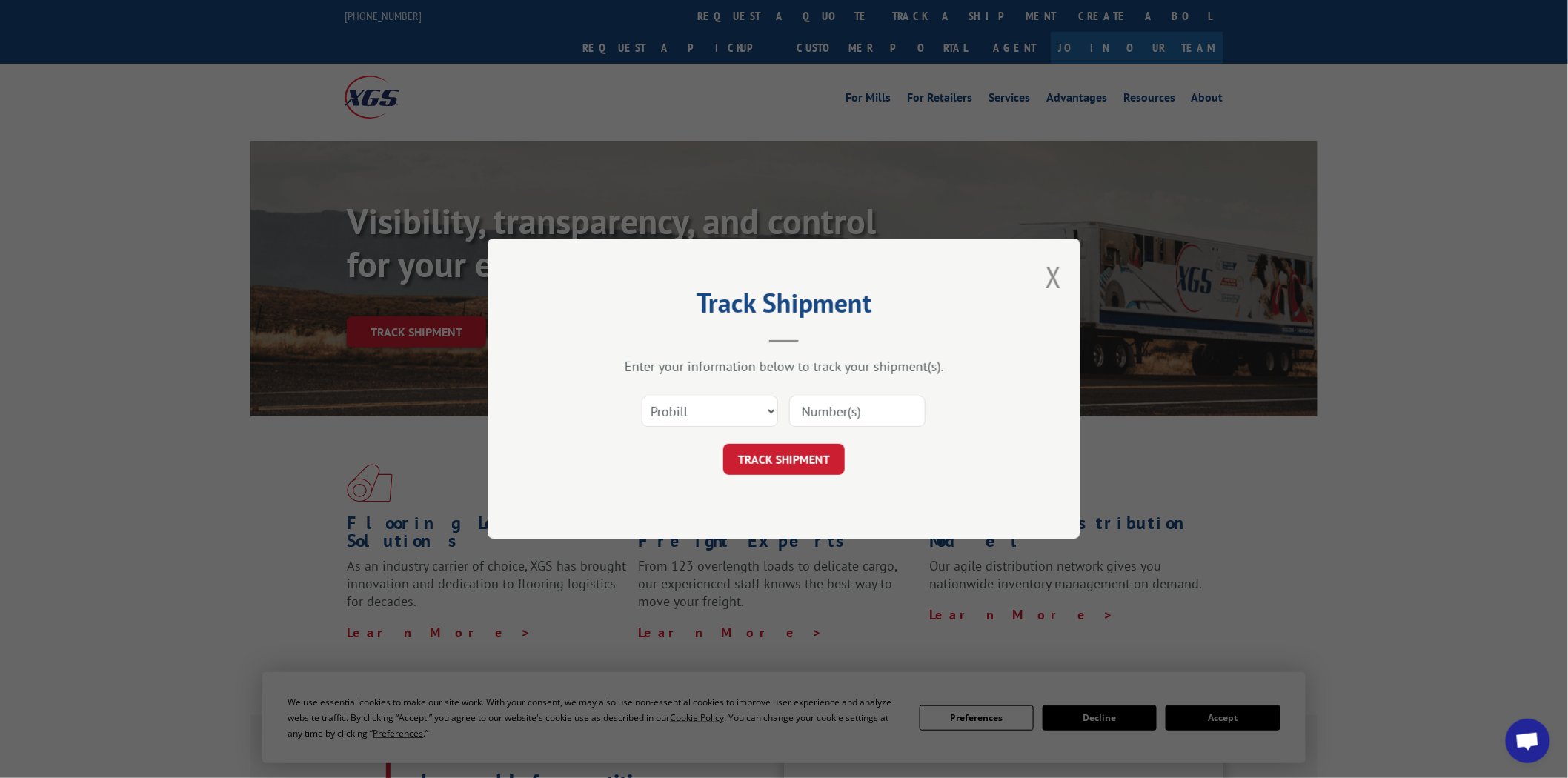
click at [812, 166] on div "Track Shipment Enter your information below to track your shipment(s). Select c…" at bounding box center [784, 389] width 1568 height 778
click at [1057, 279] on button "Close modal" at bounding box center [1053, 276] width 16 height 39
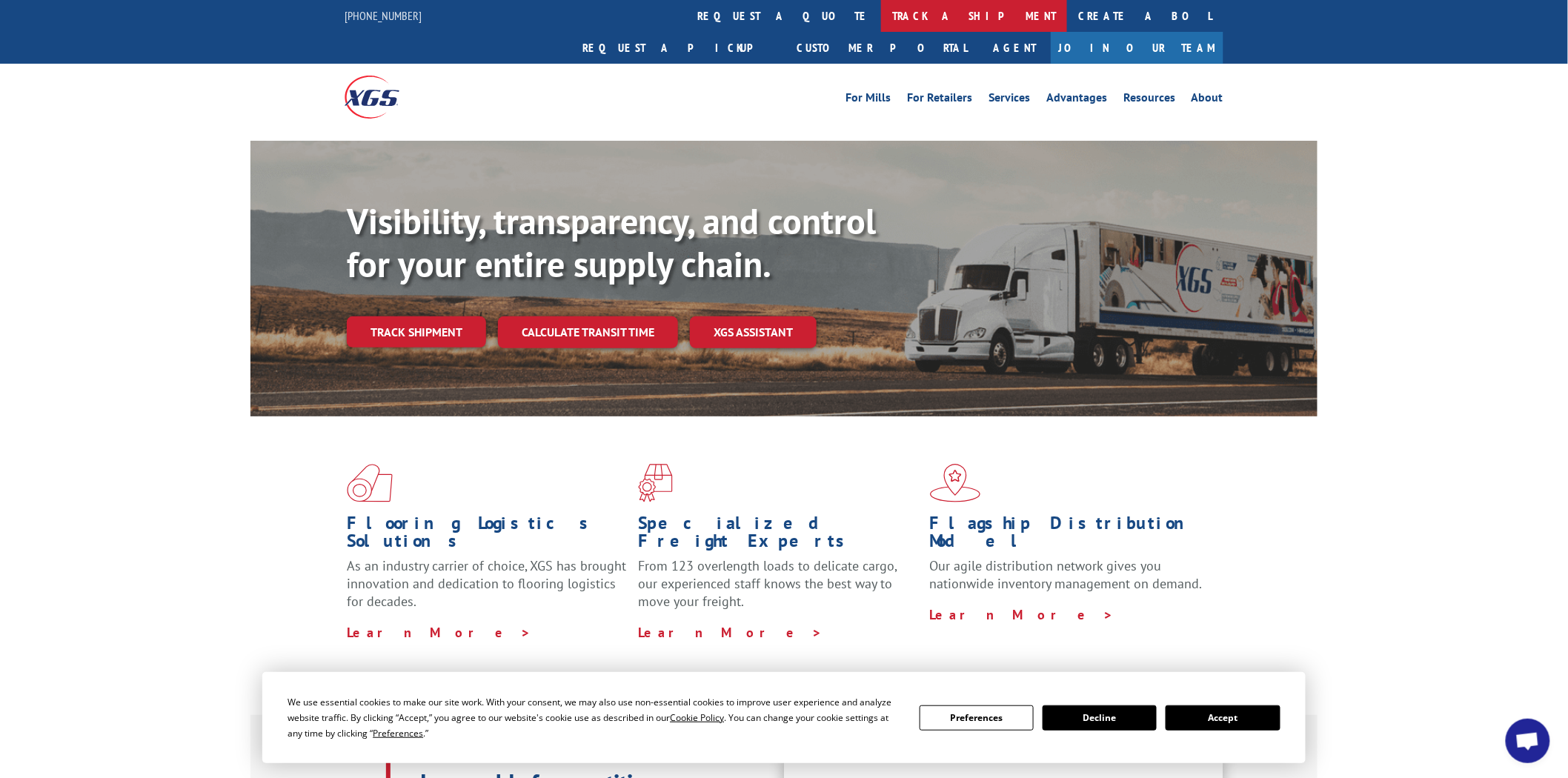
click at [881, 16] on link "track a shipment" at bounding box center [974, 15] width 186 height 32
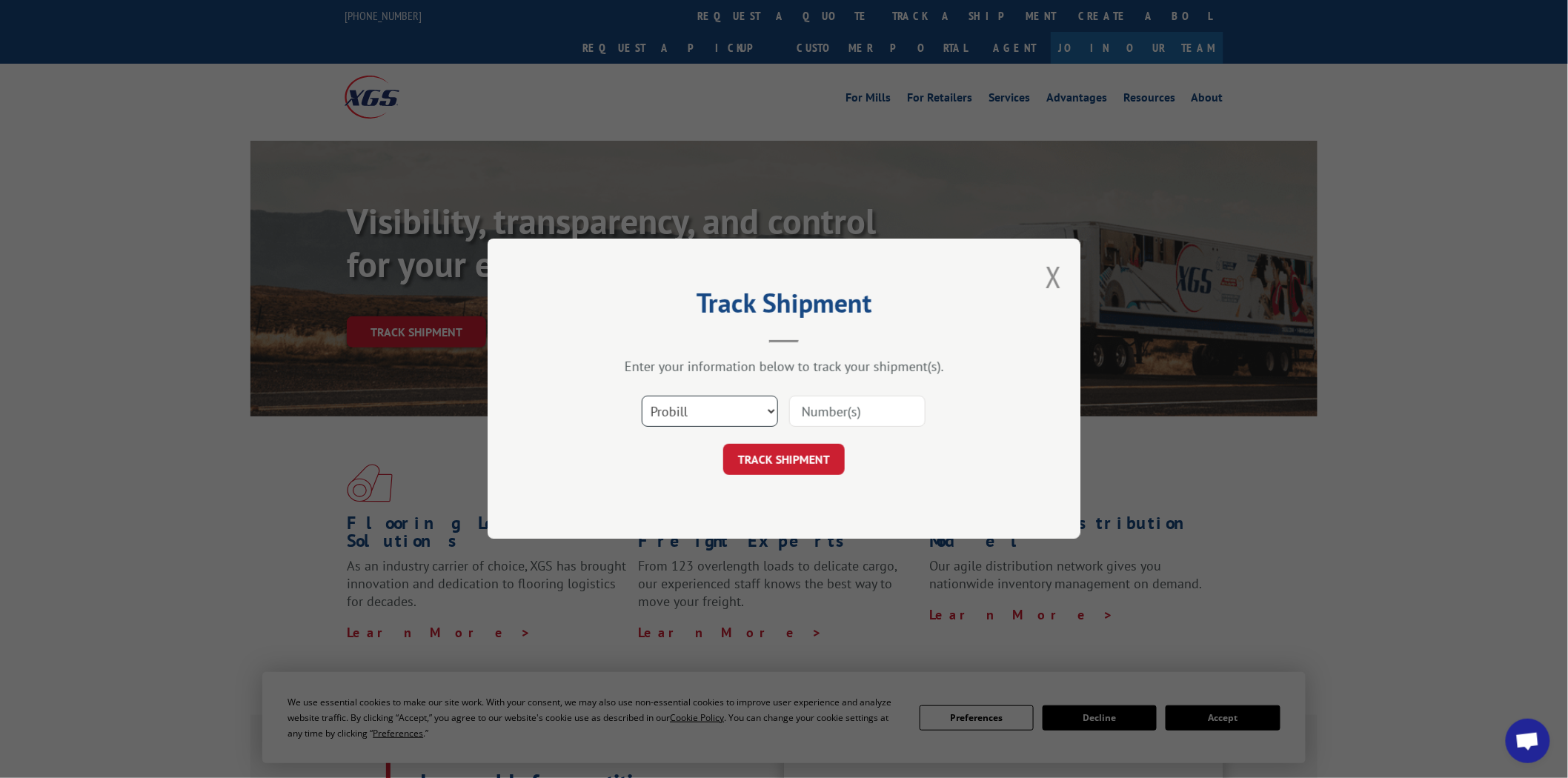
click at [774, 410] on select "Select category... Probill BOL PO" at bounding box center [710, 412] width 136 height 31
select select "bol"
click at [642, 396] on select "Select category... Probill BOL PO" at bounding box center [710, 412] width 136 height 31
click at [847, 416] on input at bounding box center [857, 412] width 136 height 31
type input "04510091"
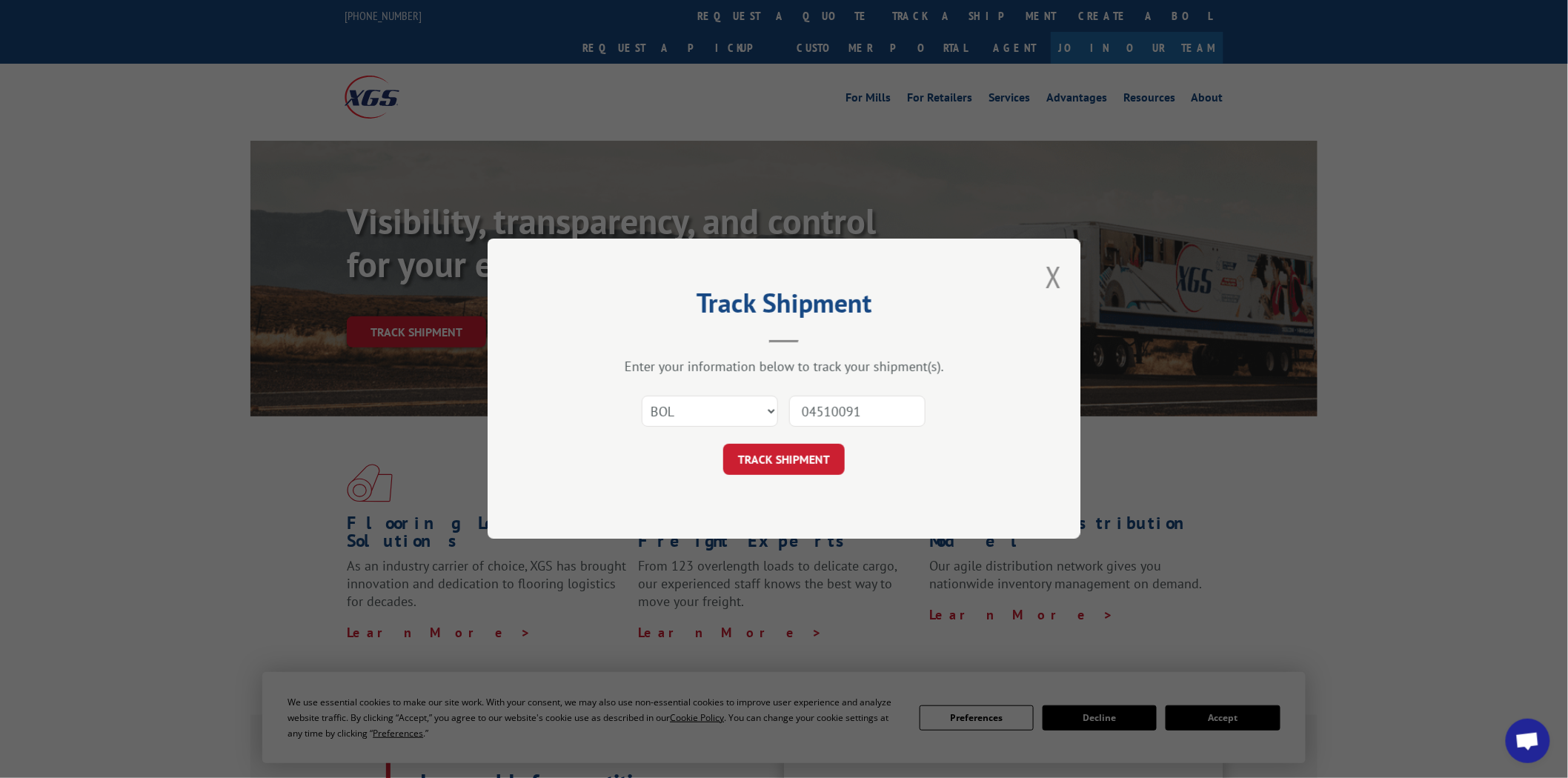
click at [723, 444] on button "TRACK SHIPMENT" at bounding box center [784, 460] width 122 height 31
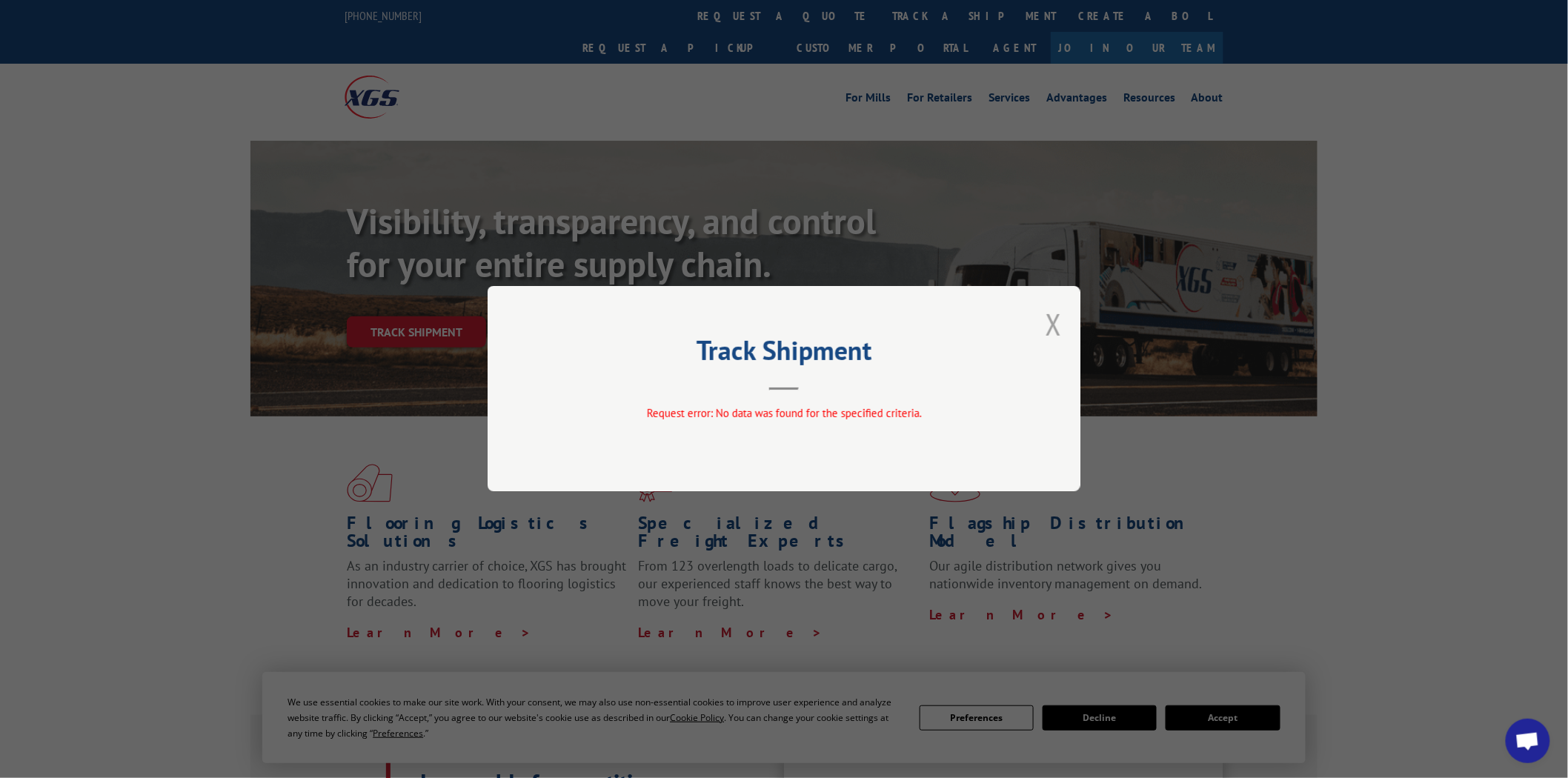
click at [1056, 326] on button "Close modal" at bounding box center [1053, 324] width 16 height 39
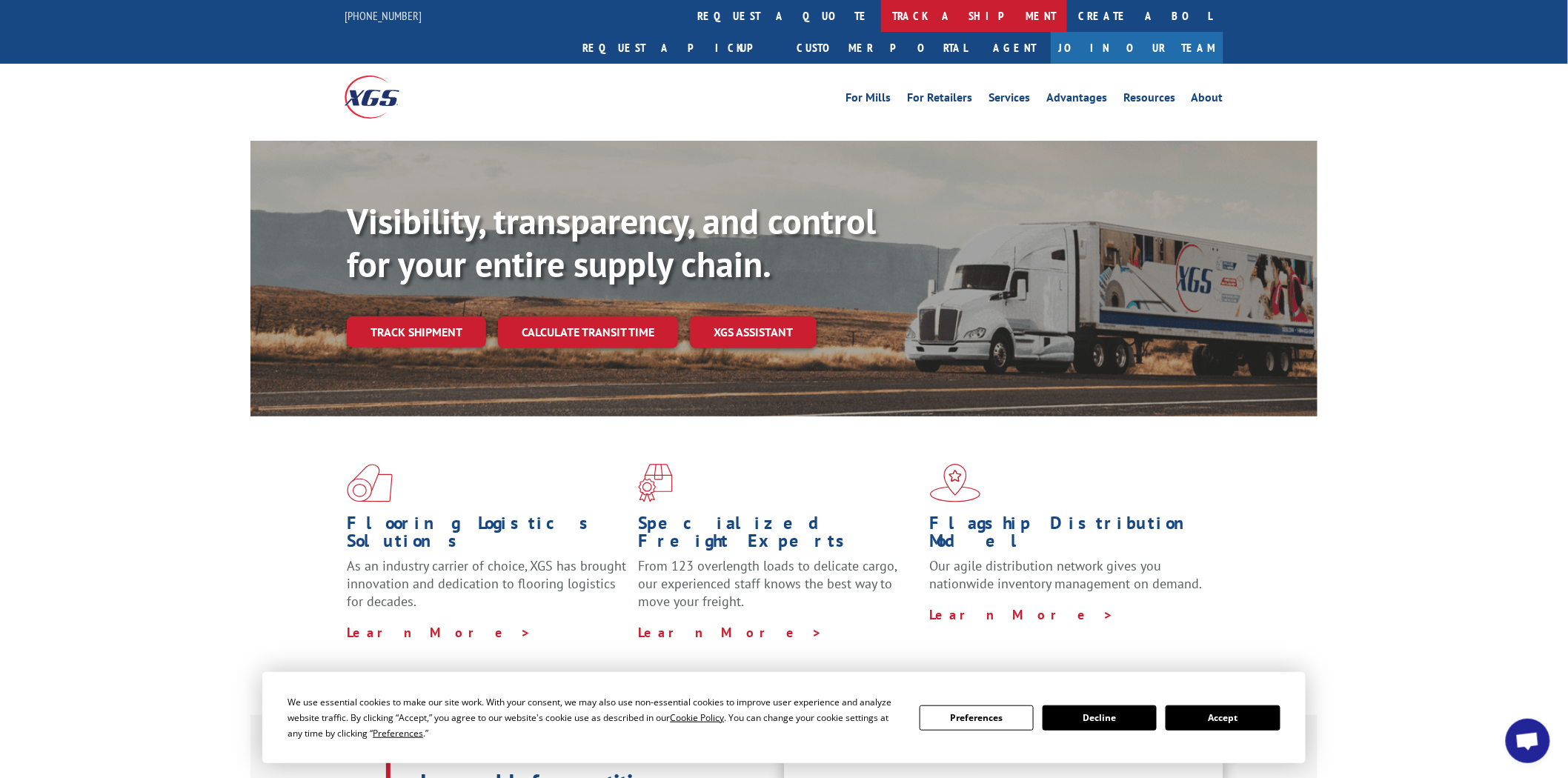
click at [881, 10] on link "track a shipment" at bounding box center [974, 15] width 186 height 32
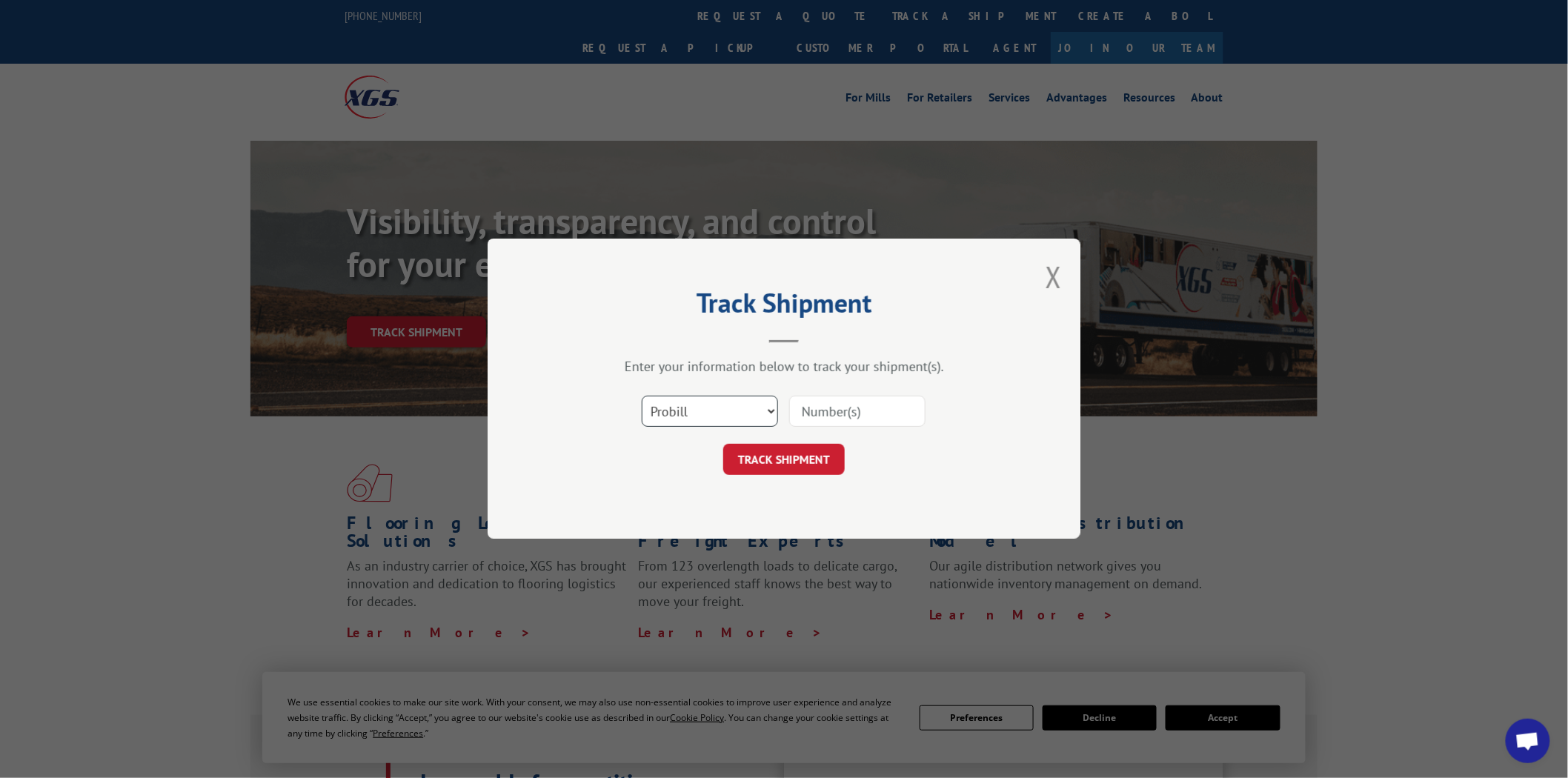
click at [768, 411] on select "Select category... Probill BOL PO" at bounding box center [710, 412] width 136 height 31
select select "po"
click at [642, 396] on select "Select category... Probill BOL PO" at bounding box center [710, 412] width 136 height 31
click at [880, 402] on input at bounding box center [857, 412] width 136 height 31
type input "04510241"
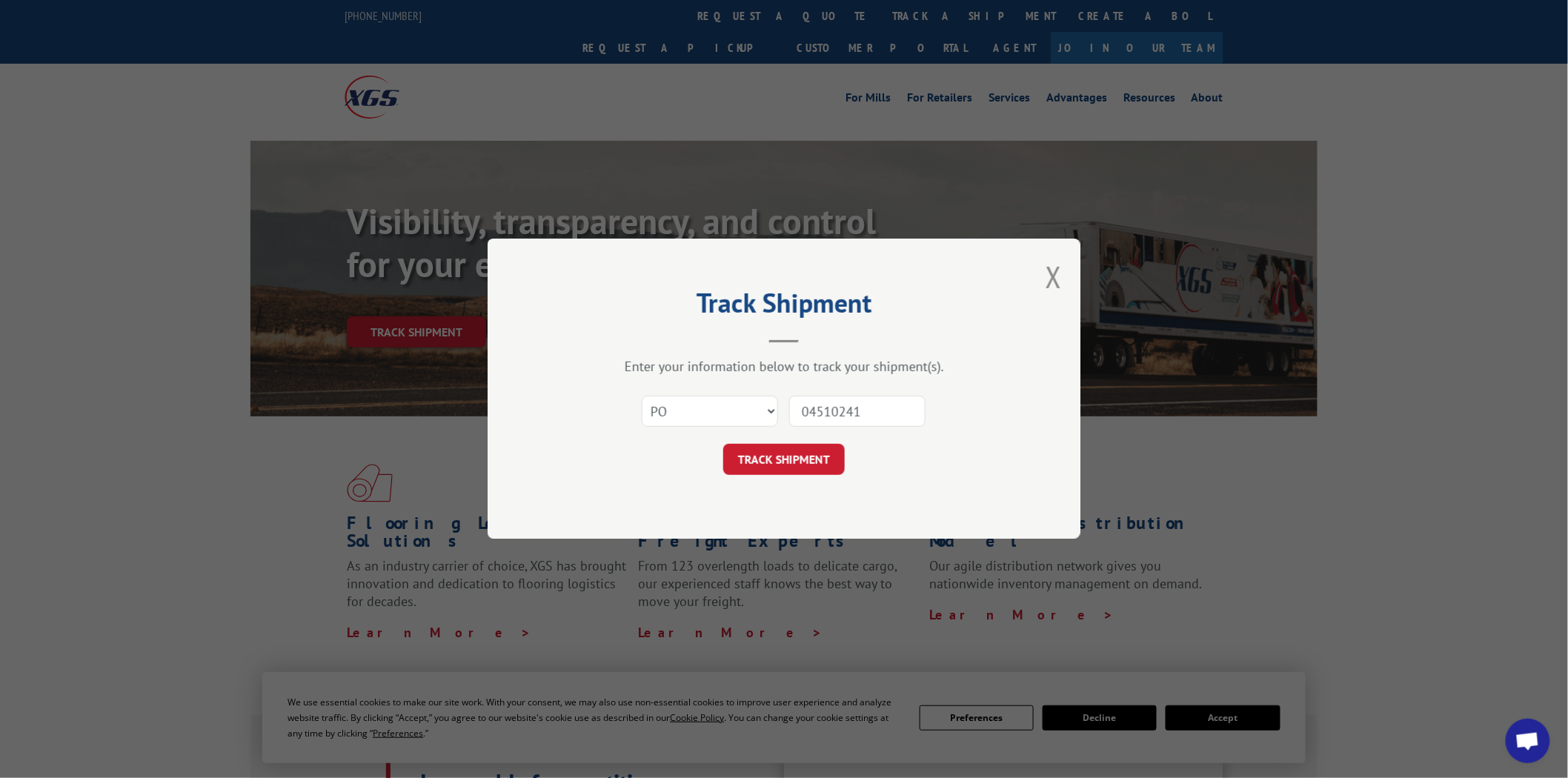
click button "TRACK SHIPMENT" at bounding box center [784, 460] width 122 height 31
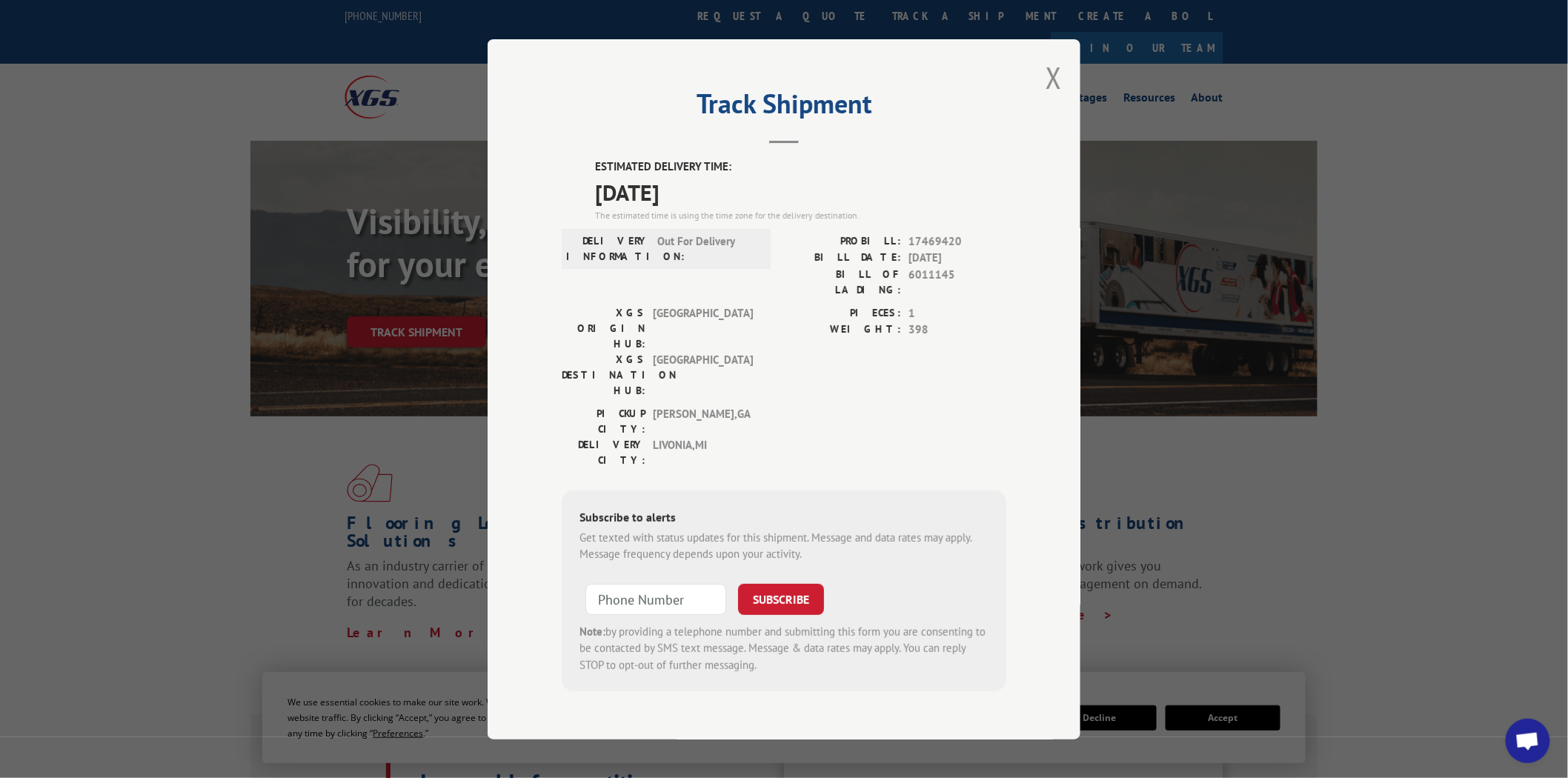
click at [599, 176] on label "ESTIMATED DELIVERY TIME:" at bounding box center [800, 167] width 411 height 17
drag, startPoint x: 599, startPoint y: 180, endPoint x: 594, endPoint y: 207, distance: 27.5
click at [594, 207] on div "ESTIMATED DELIVERY TIME: [DATE] The estimated time is using the time zone for t…" at bounding box center [784, 425] width 444 height 533
copy div "ESTIMATED DELIVERY TIME: [DATE]"
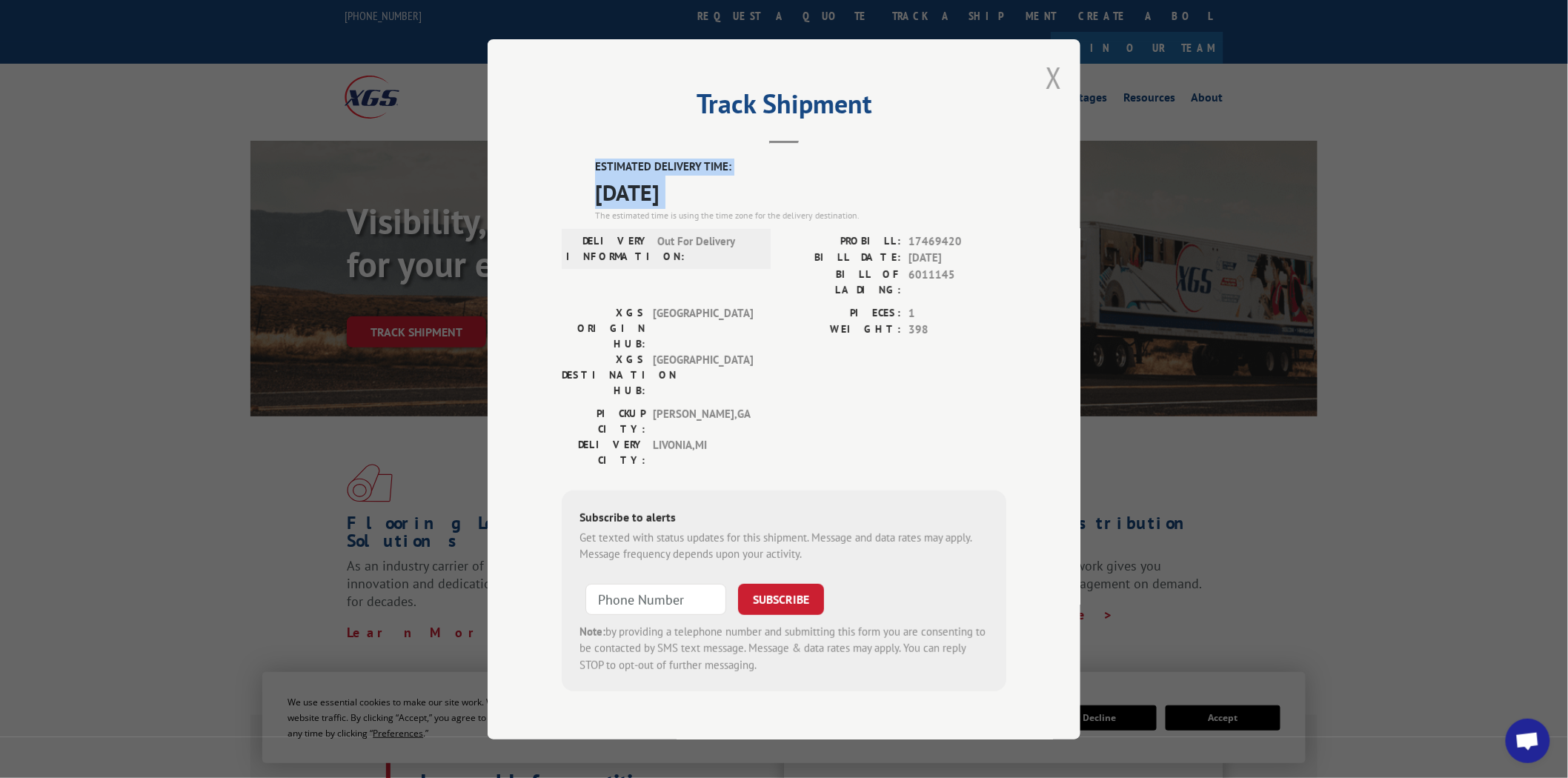
click at [1055, 97] on button "Close modal" at bounding box center [1053, 77] width 16 height 39
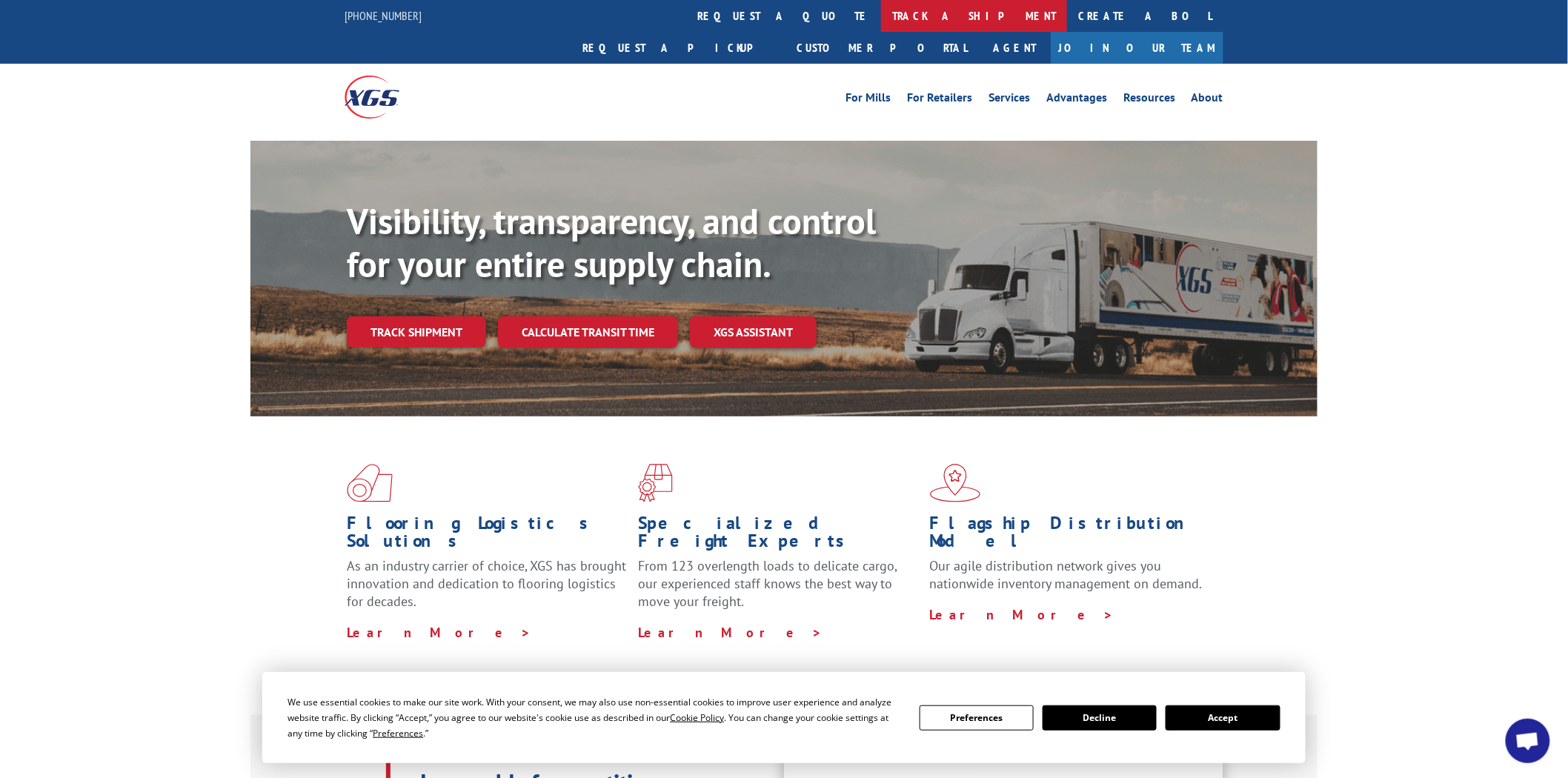
click at [881, 16] on link "track a shipment" at bounding box center [974, 15] width 186 height 32
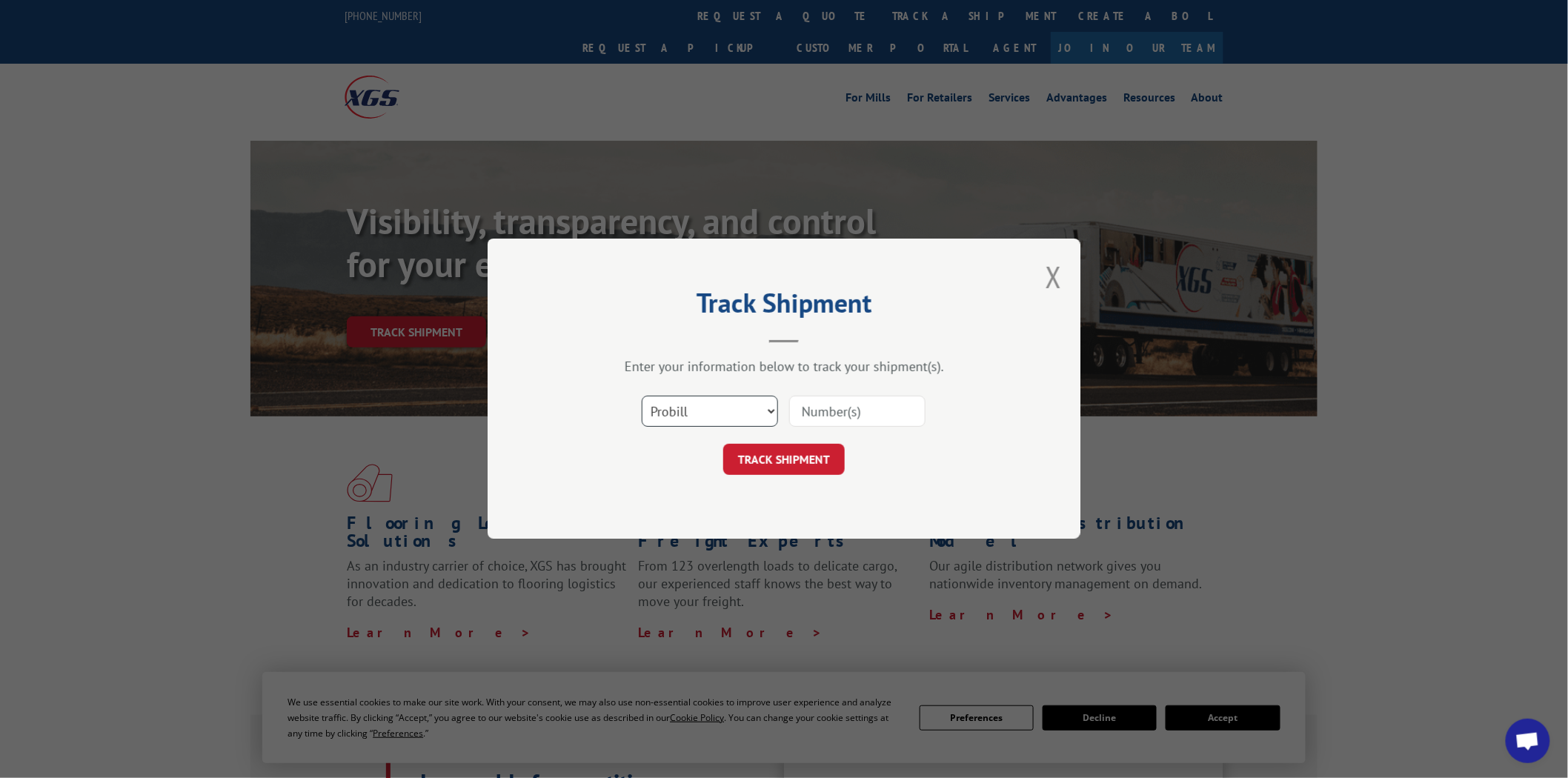
click at [774, 408] on select "Select category... Probill BOL PO" at bounding box center [710, 412] width 136 height 31
select select "po"
click at [642, 396] on select "Select category... Probill BOL PO" at bounding box center [710, 412] width 136 height 31
click at [853, 413] on input at bounding box center [857, 412] width 136 height 31
type input "04510241"
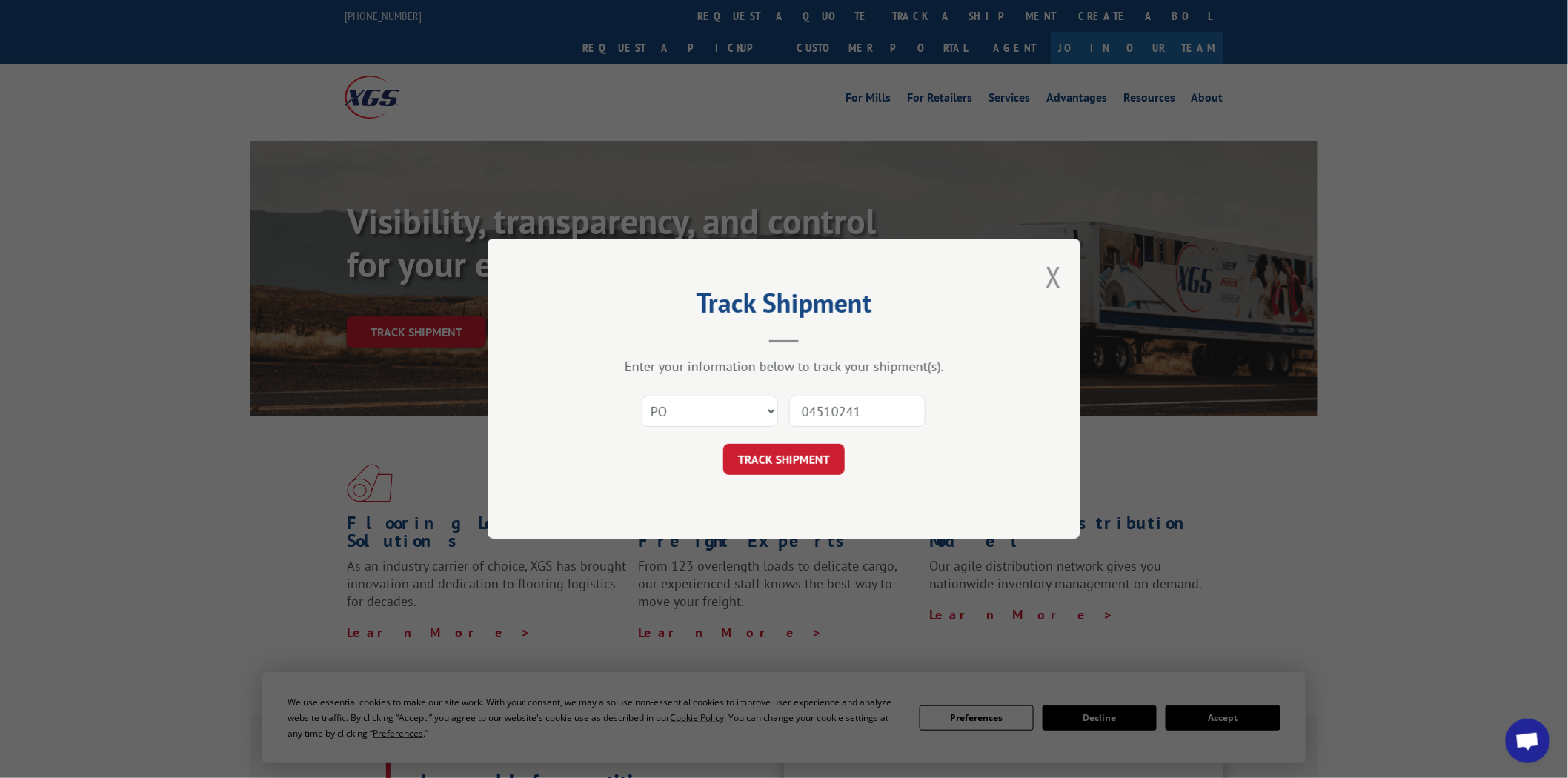
click button "TRACK SHIPMENT" at bounding box center [784, 460] width 122 height 31
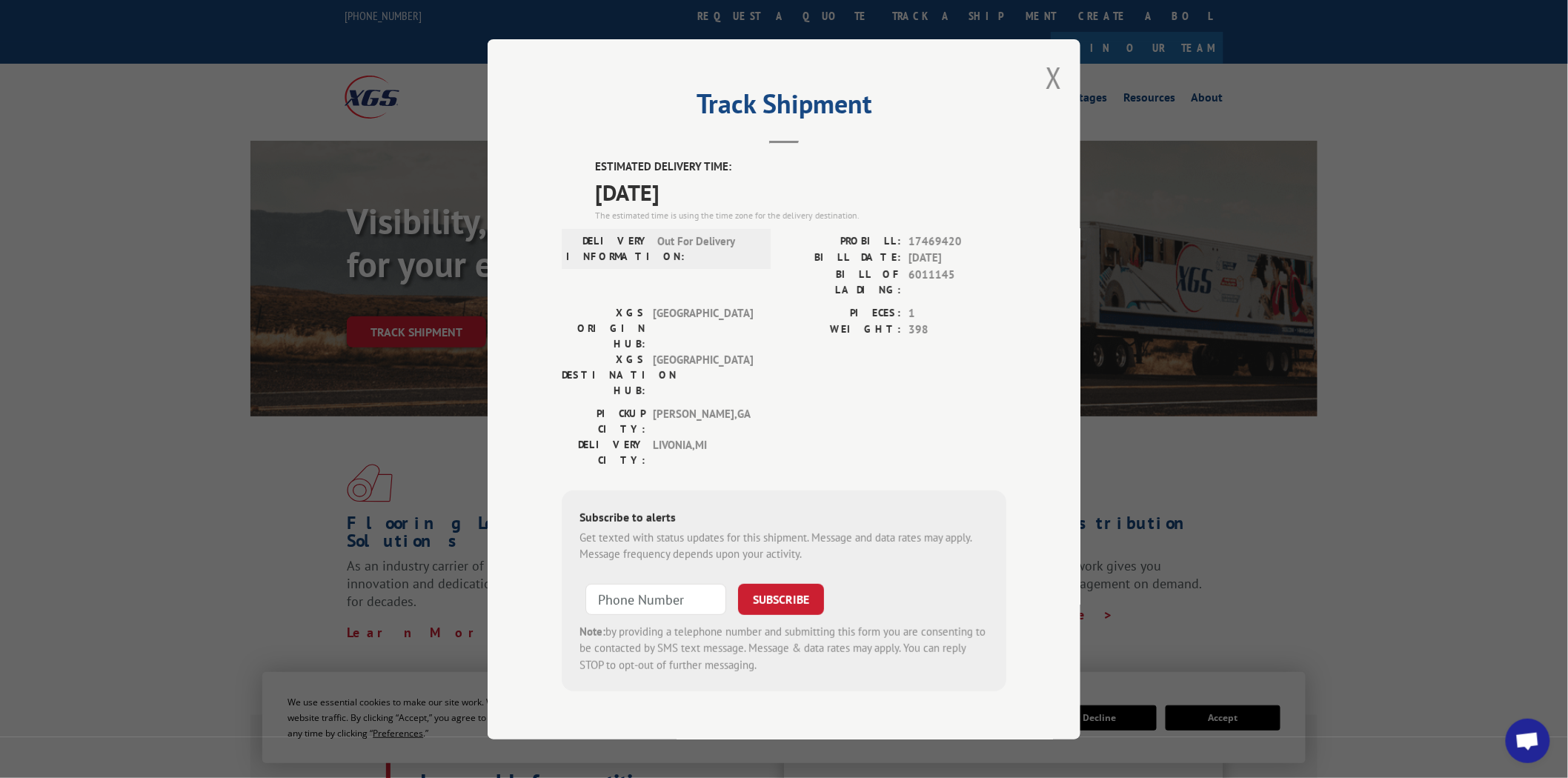
click at [1053, 91] on button "Close modal" at bounding box center [1053, 77] width 16 height 39
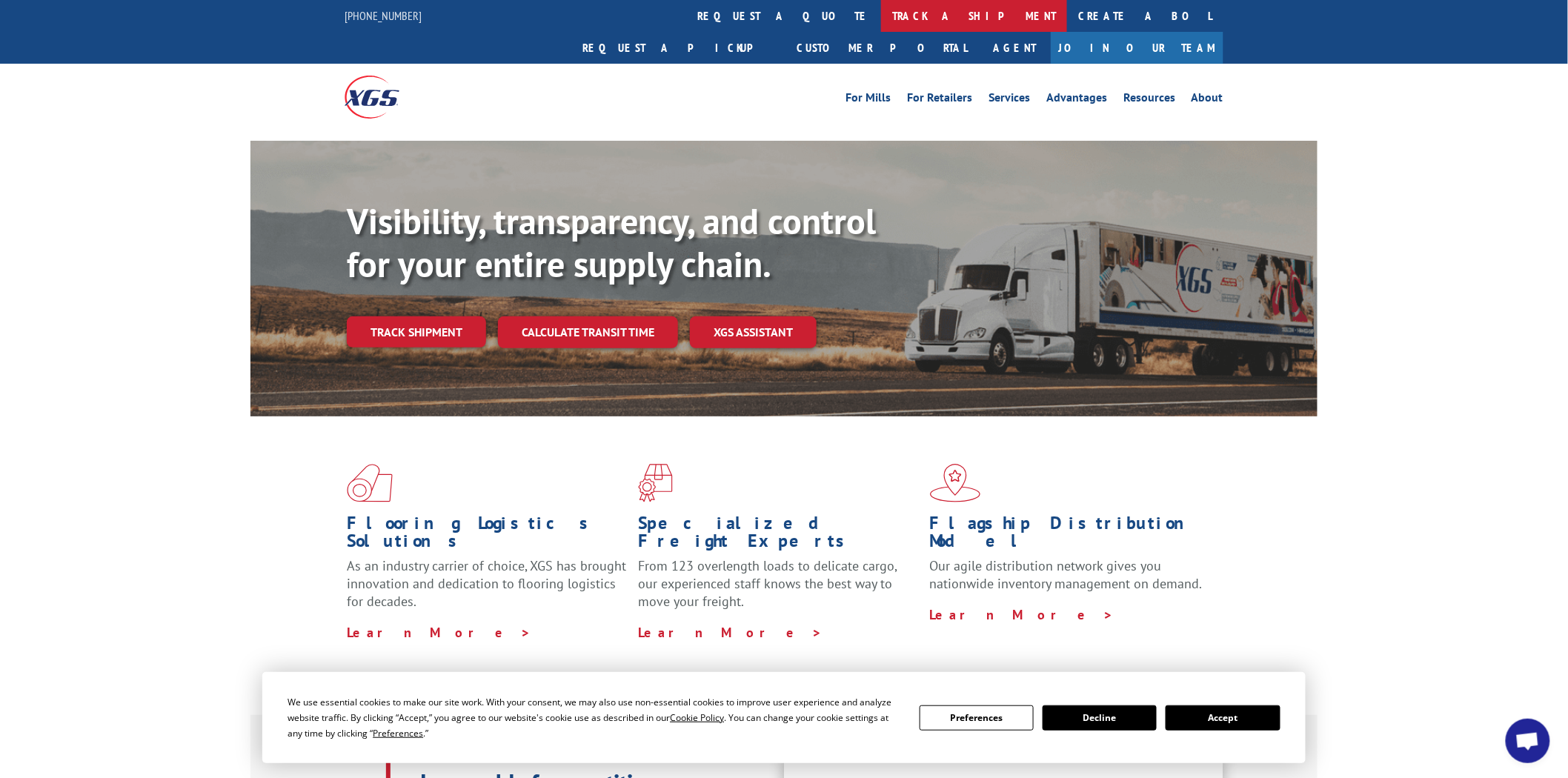
click at [881, 11] on link "track a shipment" at bounding box center [974, 15] width 186 height 32
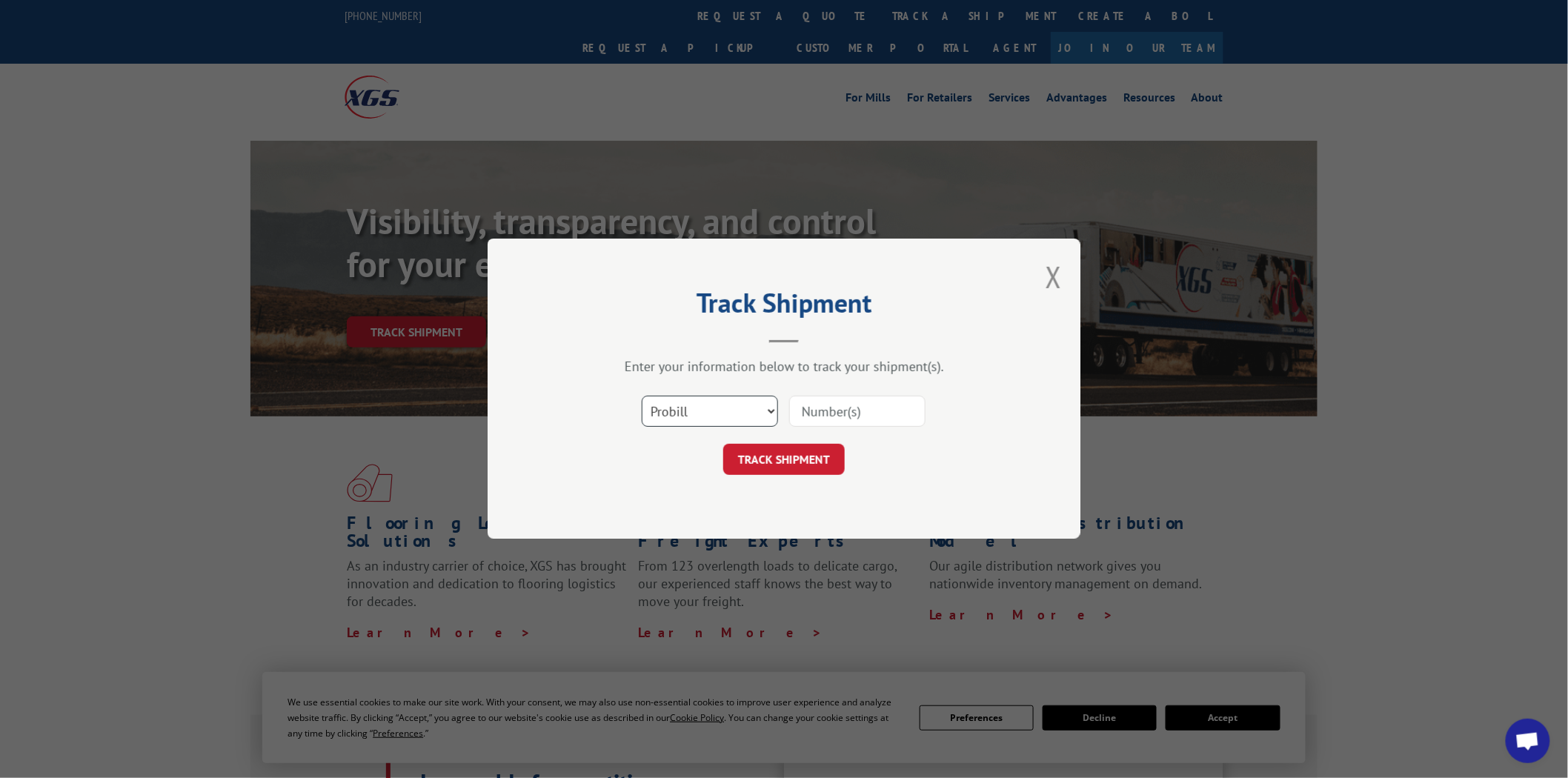
click at [769, 410] on select "Select category... Probill BOL PO" at bounding box center [710, 412] width 136 height 31
select select "po"
click at [642, 396] on select "Select category... Probill BOL PO" at bounding box center [710, 412] width 136 height 31
click at [873, 413] on input at bounding box center [857, 412] width 136 height 31
type input "04510241"
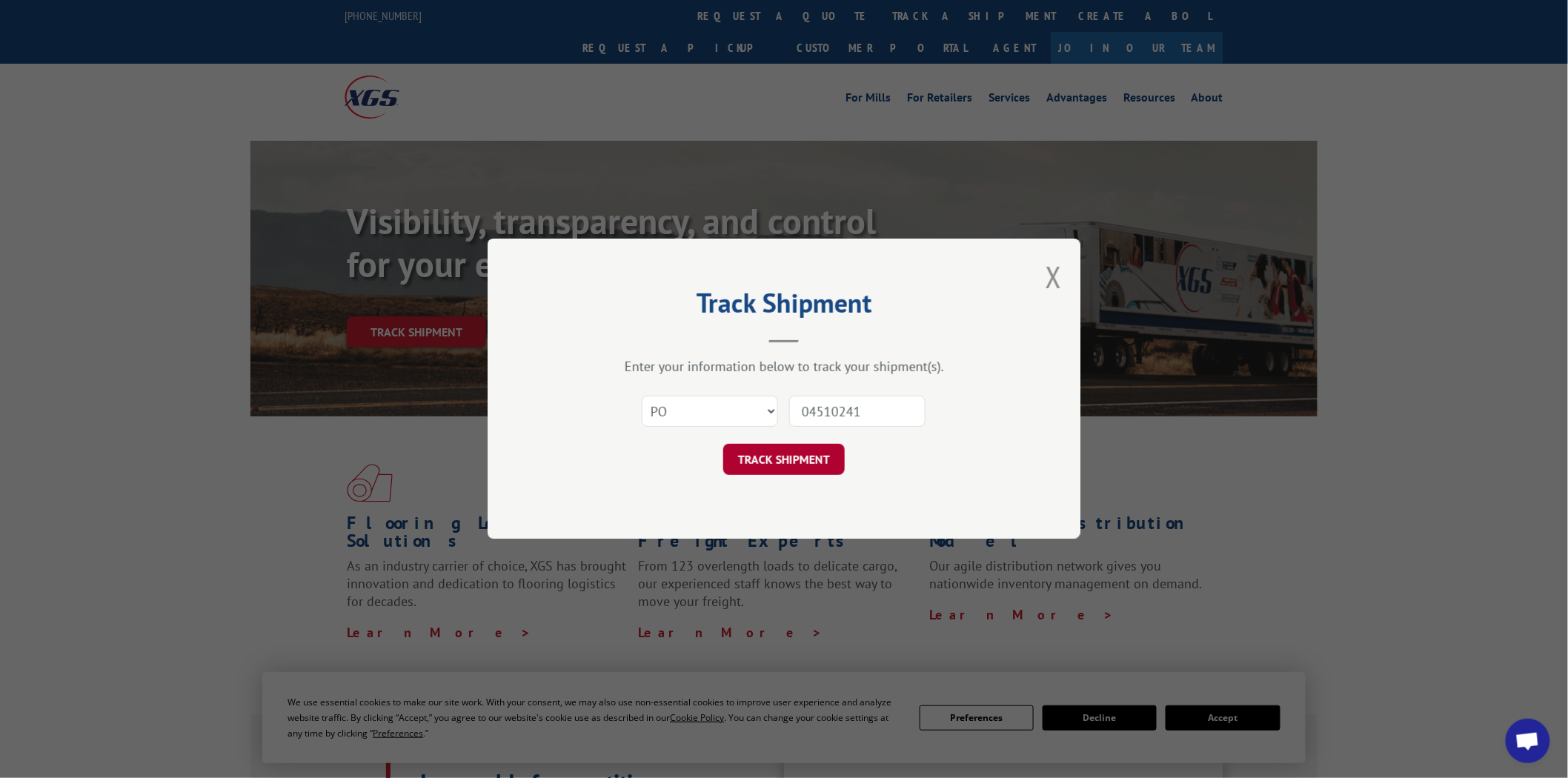
click at [806, 458] on button "TRACK SHIPMENT" at bounding box center [784, 460] width 122 height 31
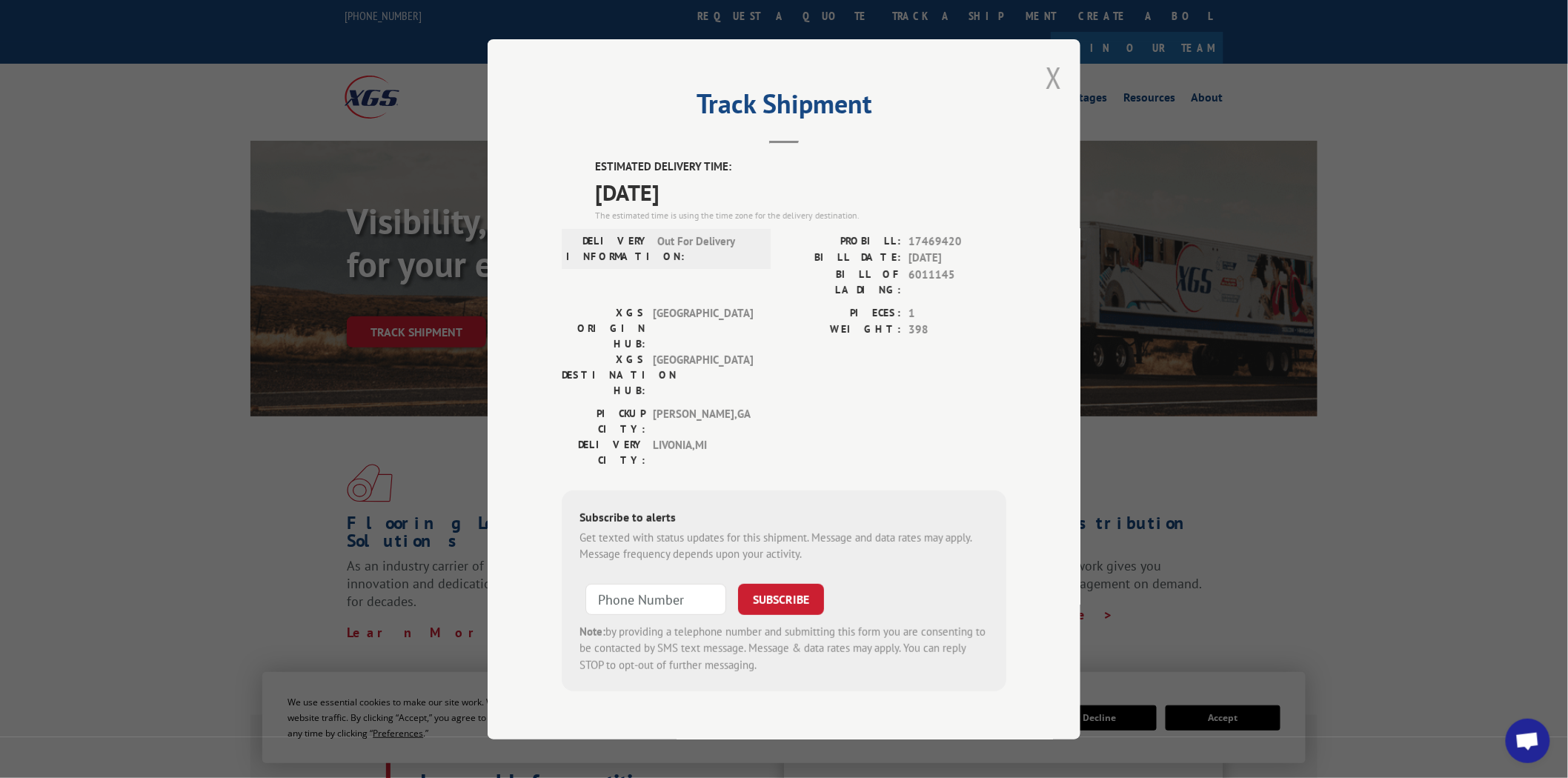
click at [1048, 97] on button "Close modal" at bounding box center [1053, 77] width 16 height 39
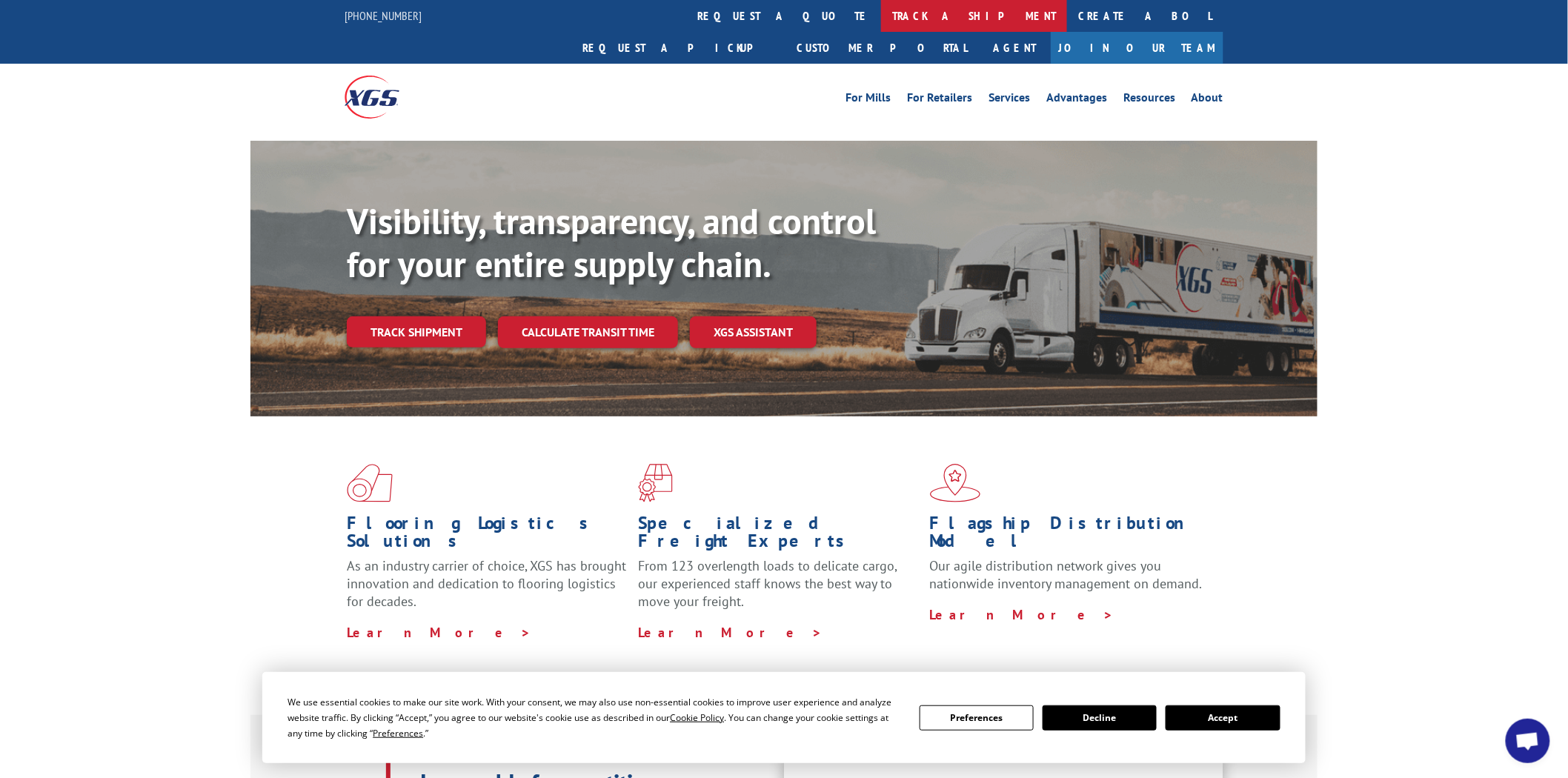
click at [881, 15] on link "track a shipment" at bounding box center [974, 15] width 186 height 32
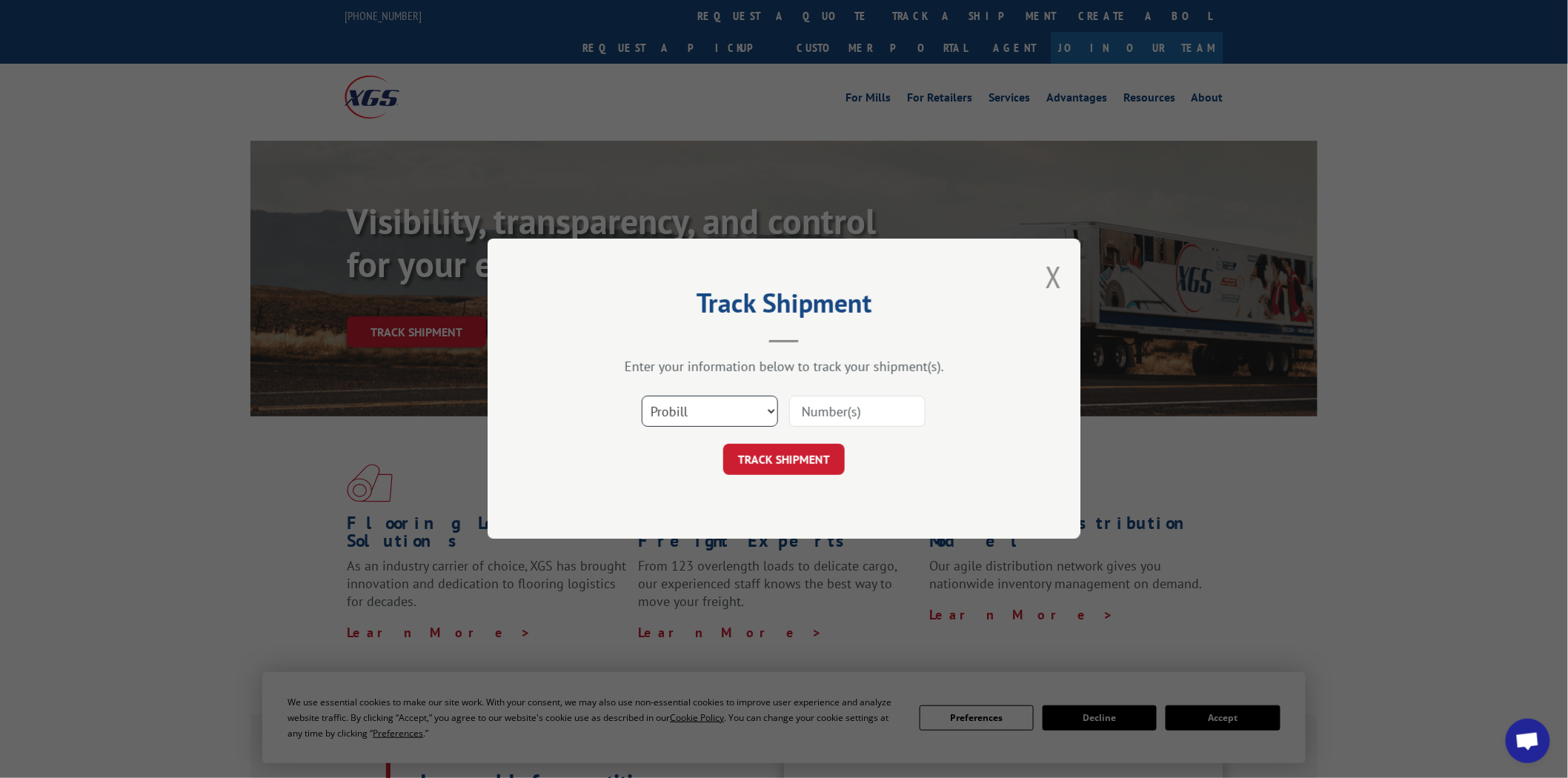
click at [769, 408] on select "Select category... Probill BOL PO" at bounding box center [710, 412] width 136 height 31
select select "po"
click at [642, 396] on select "Select category... Probill BOL PO" at bounding box center [710, 412] width 136 height 31
click at [870, 416] on input at bounding box center [857, 412] width 136 height 31
type input "04510260"
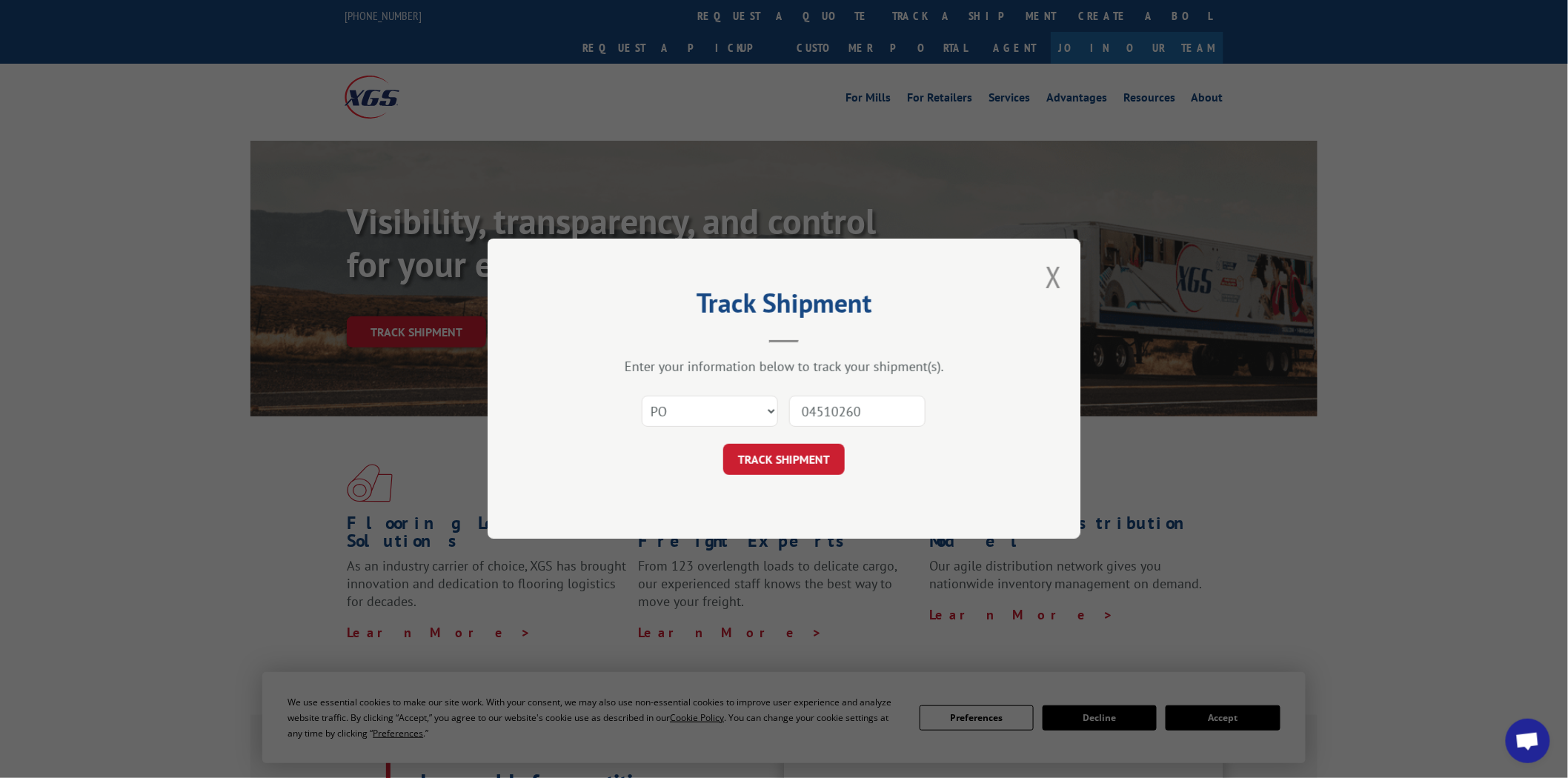
click at [723, 444] on button "TRACK SHIPMENT" at bounding box center [784, 460] width 122 height 31
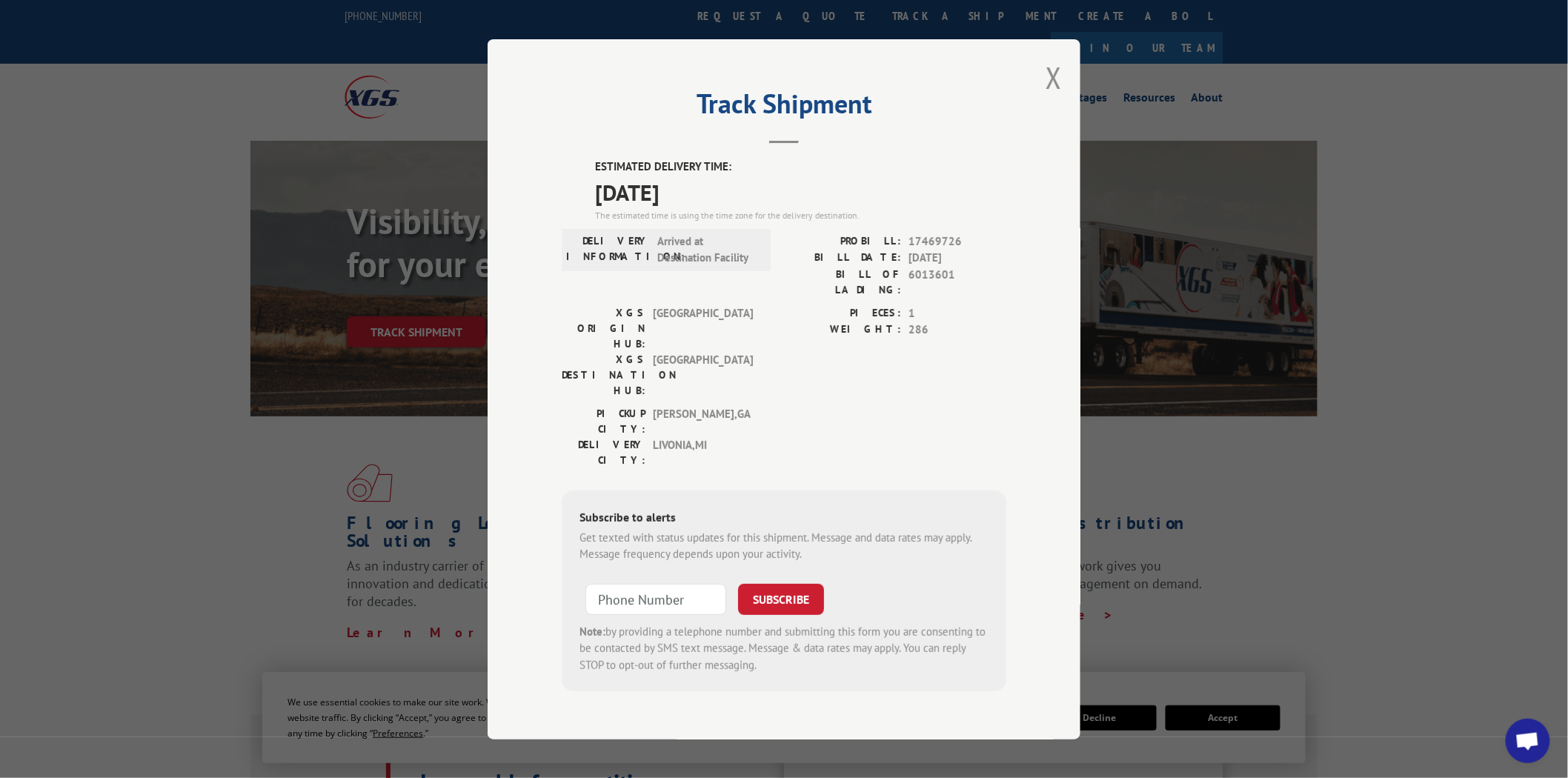
click at [595, 176] on label "ESTIMATED DELIVERY TIME:" at bounding box center [800, 167] width 411 height 17
drag, startPoint x: 595, startPoint y: 177, endPoint x: 596, endPoint y: 198, distance: 21.0
click at [596, 198] on div "ESTIMATED DELIVERY TIME: [DATE] The estimated time is using the time zone for t…" at bounding box center [800, 190] width 411 height 63
copy div "ESTIMATED DELIVERY TIME: [DATE]"
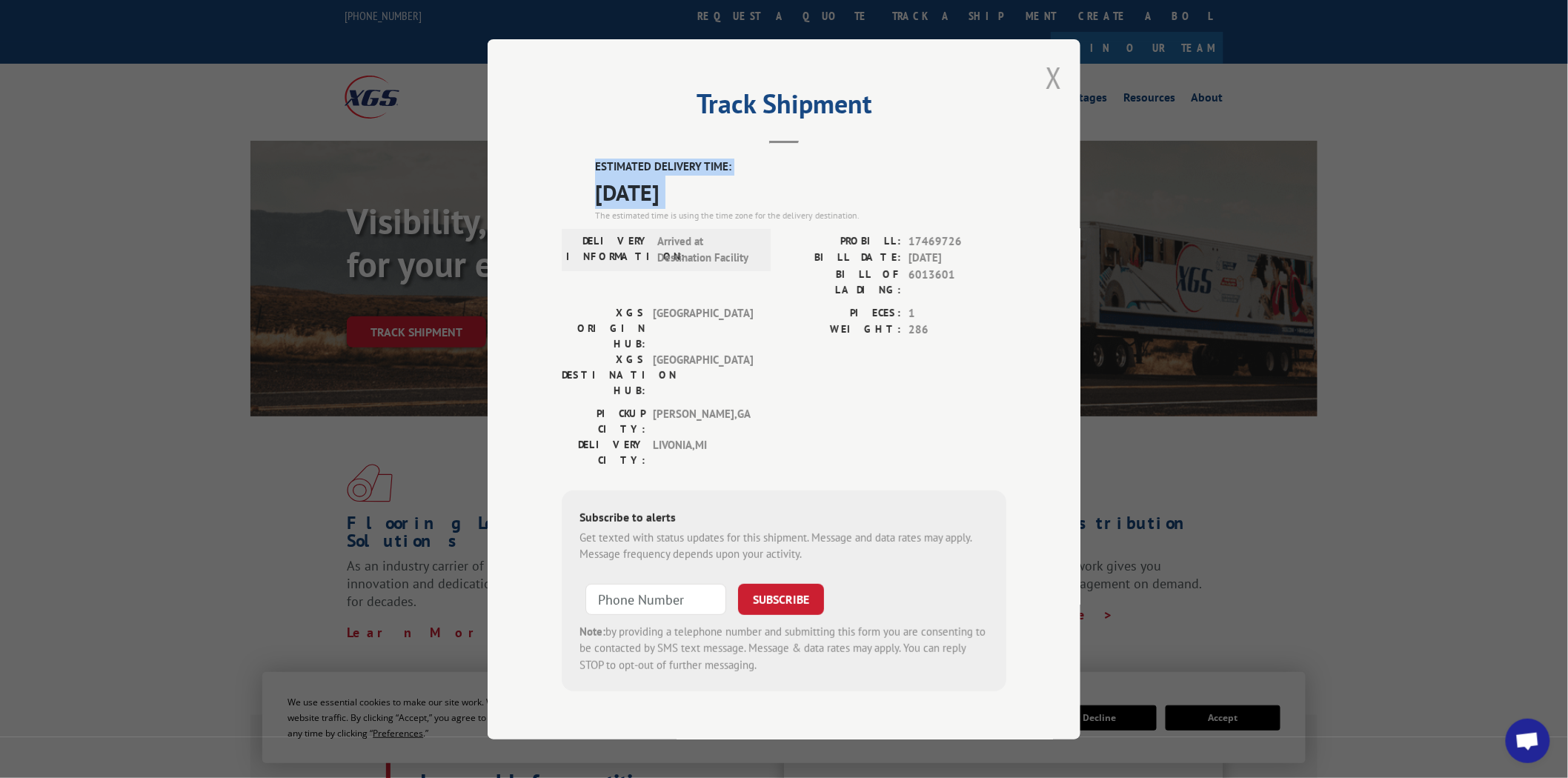
click at [1058, 97] on button "Close modal" at bounding box center [1053, 77] width 16 height 39
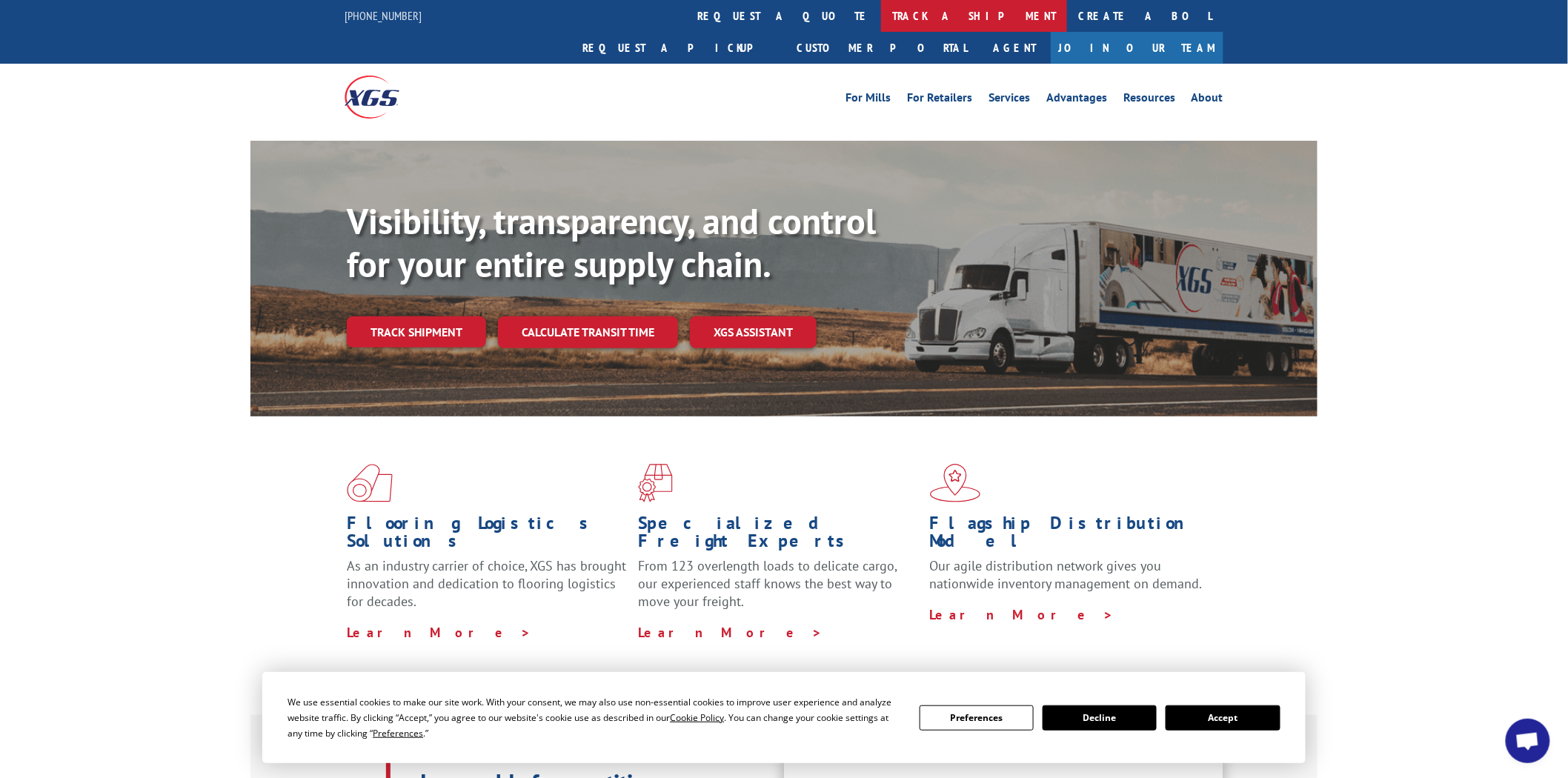
click at [881, 9] on link "track a shipment" at bounding box center [974, 15] width 186 height 32
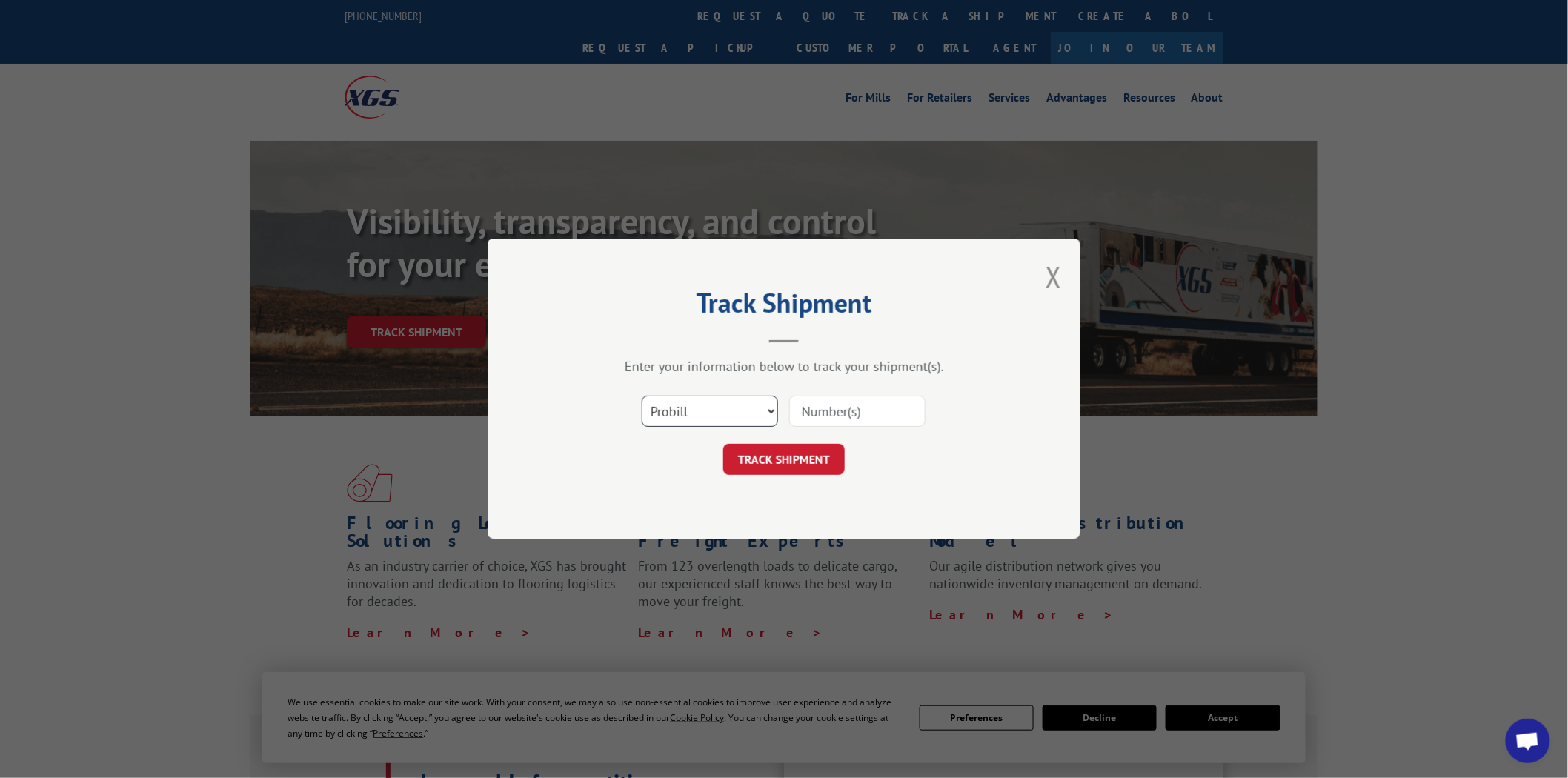
click at [774, 412] on select "Select category... Probill BOL PO" at bounding box center [710, 412] width 136 height 31
select select "po"
click at [642, 396] on select "Select category... Probill BOL PO" at bounding box center [710, 412] width 136 height 31
click at [886, 408] on input at bounding box center [857, 412] width 136 height 31
type input "04510253"
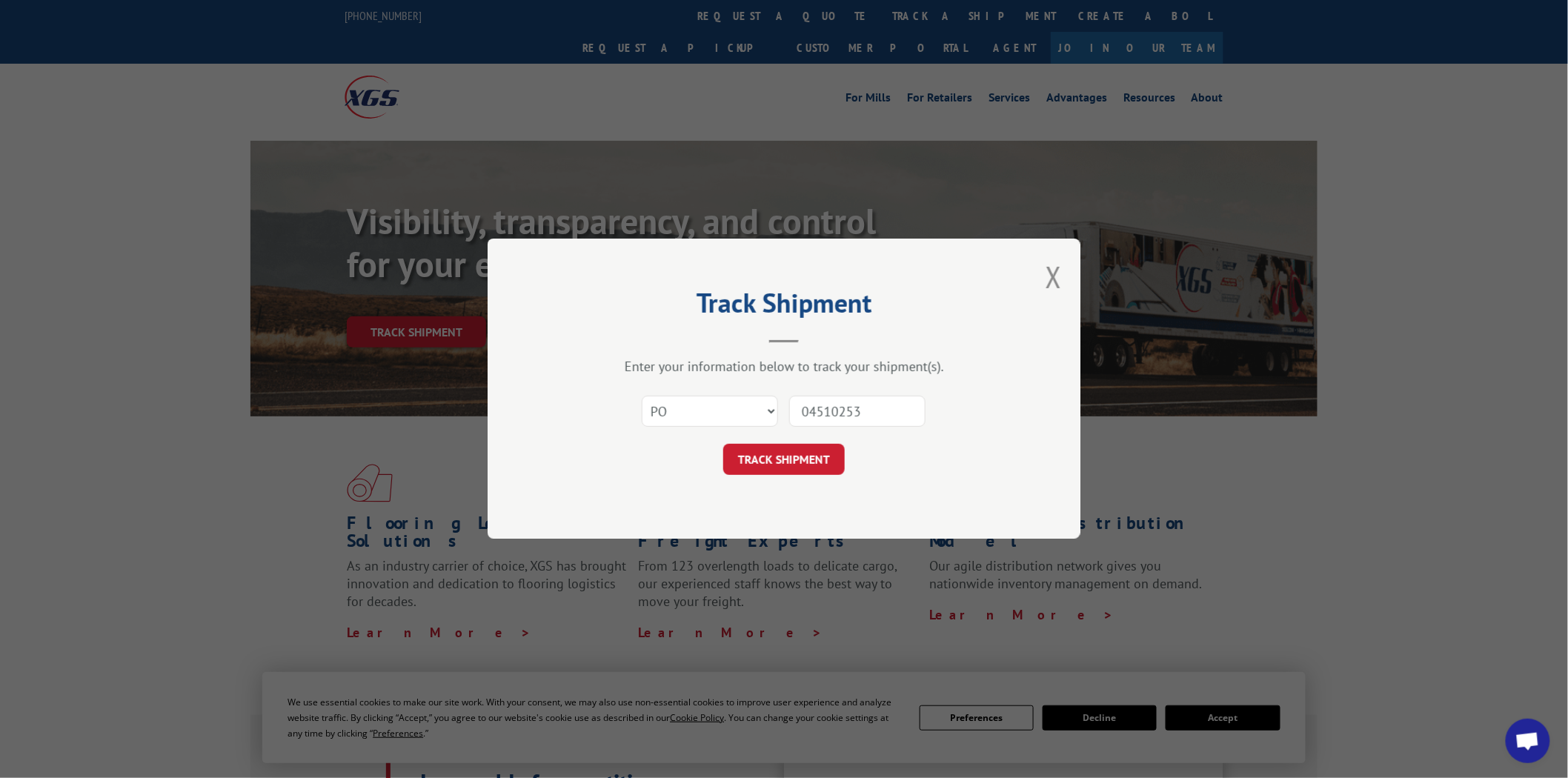
click at [723, 444] on button "TRACK SHIPMENT" at bounding box center [784, 460] width 122 height 31
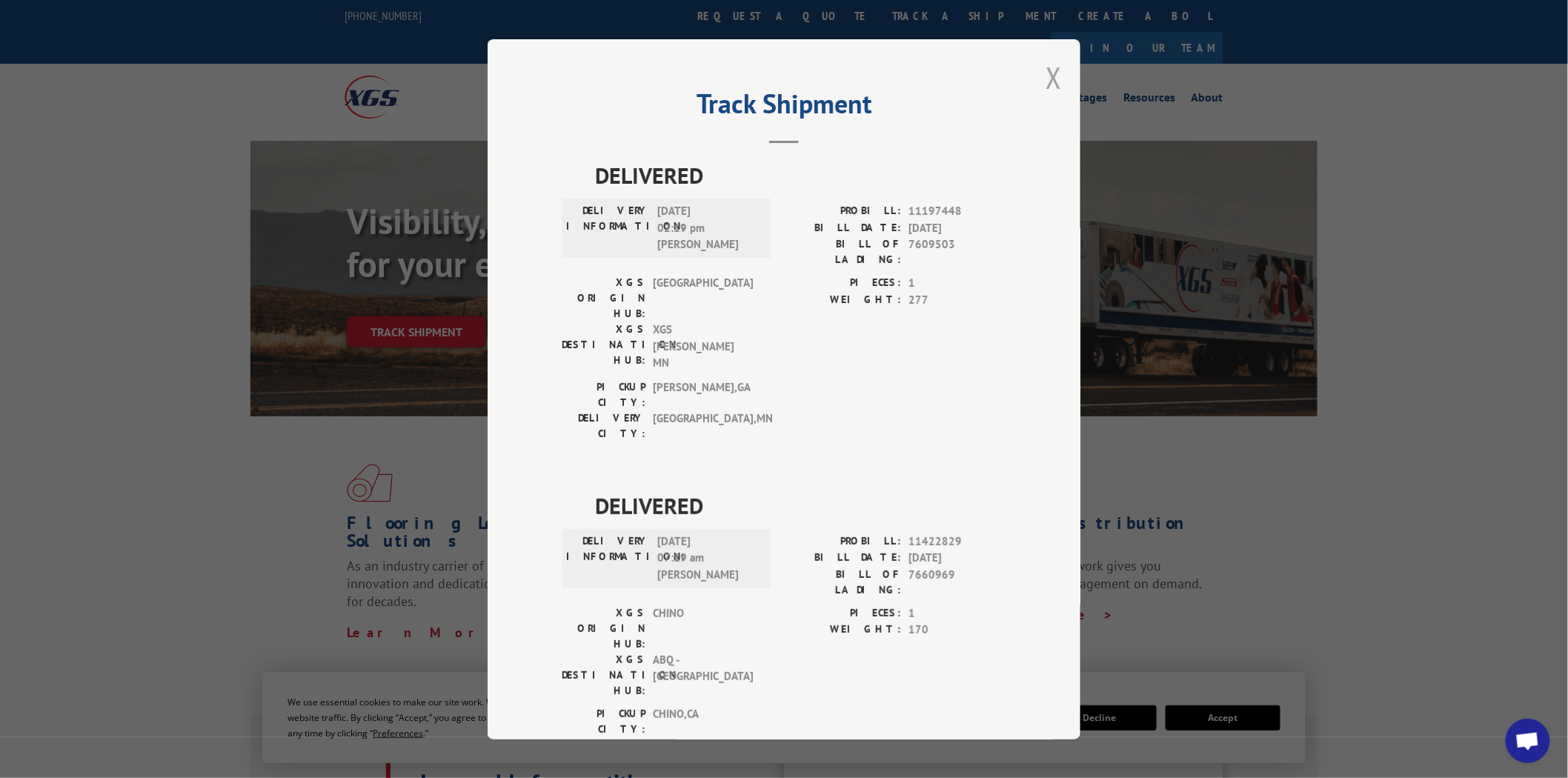
click at [1048, 77] on button "Close modal" at bounding box center [1053, 77] width 16 height 39
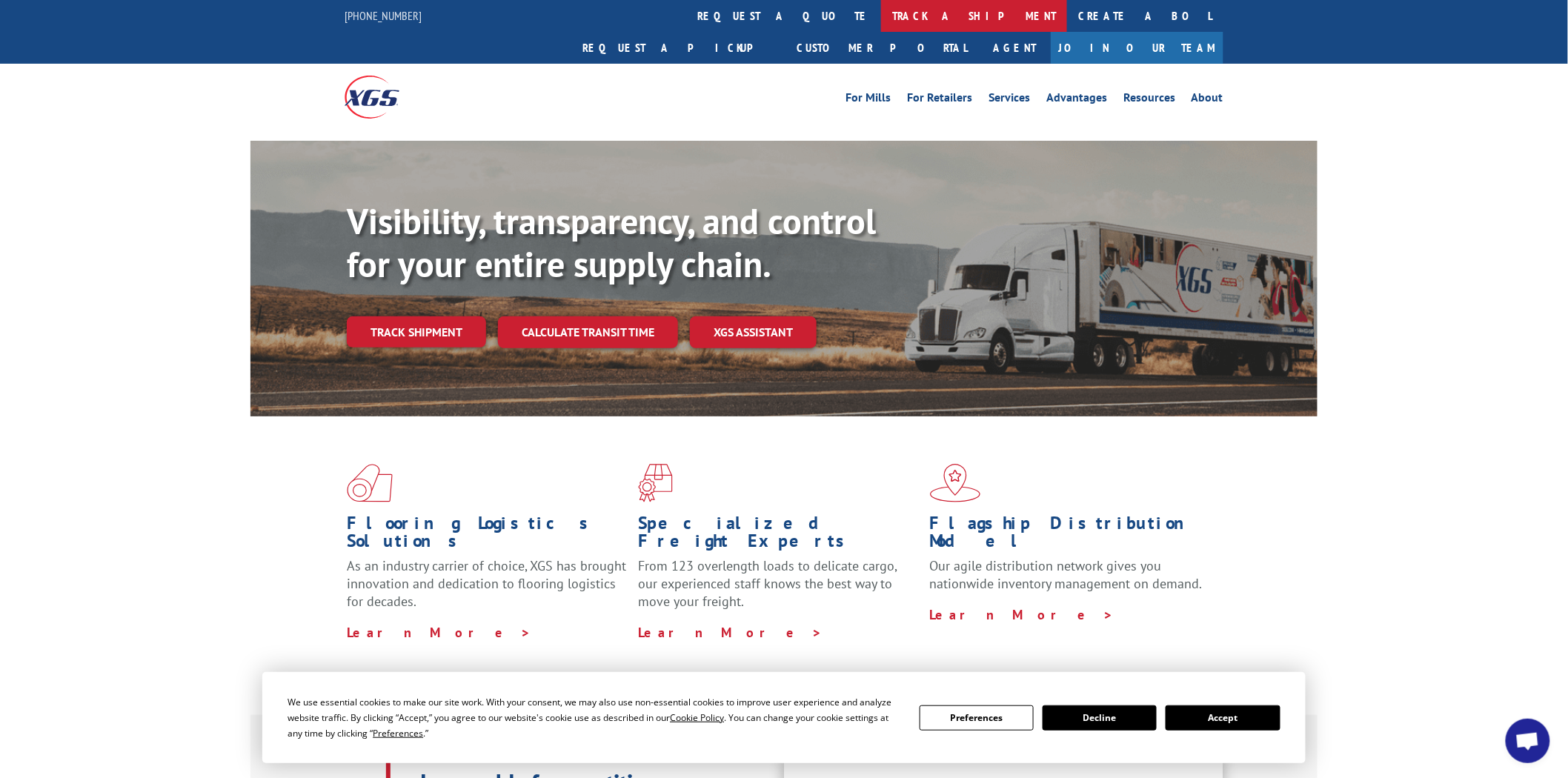
click at [881, 10] on link "track a shipment" at bounding box center [974, 15] width 186 height 32
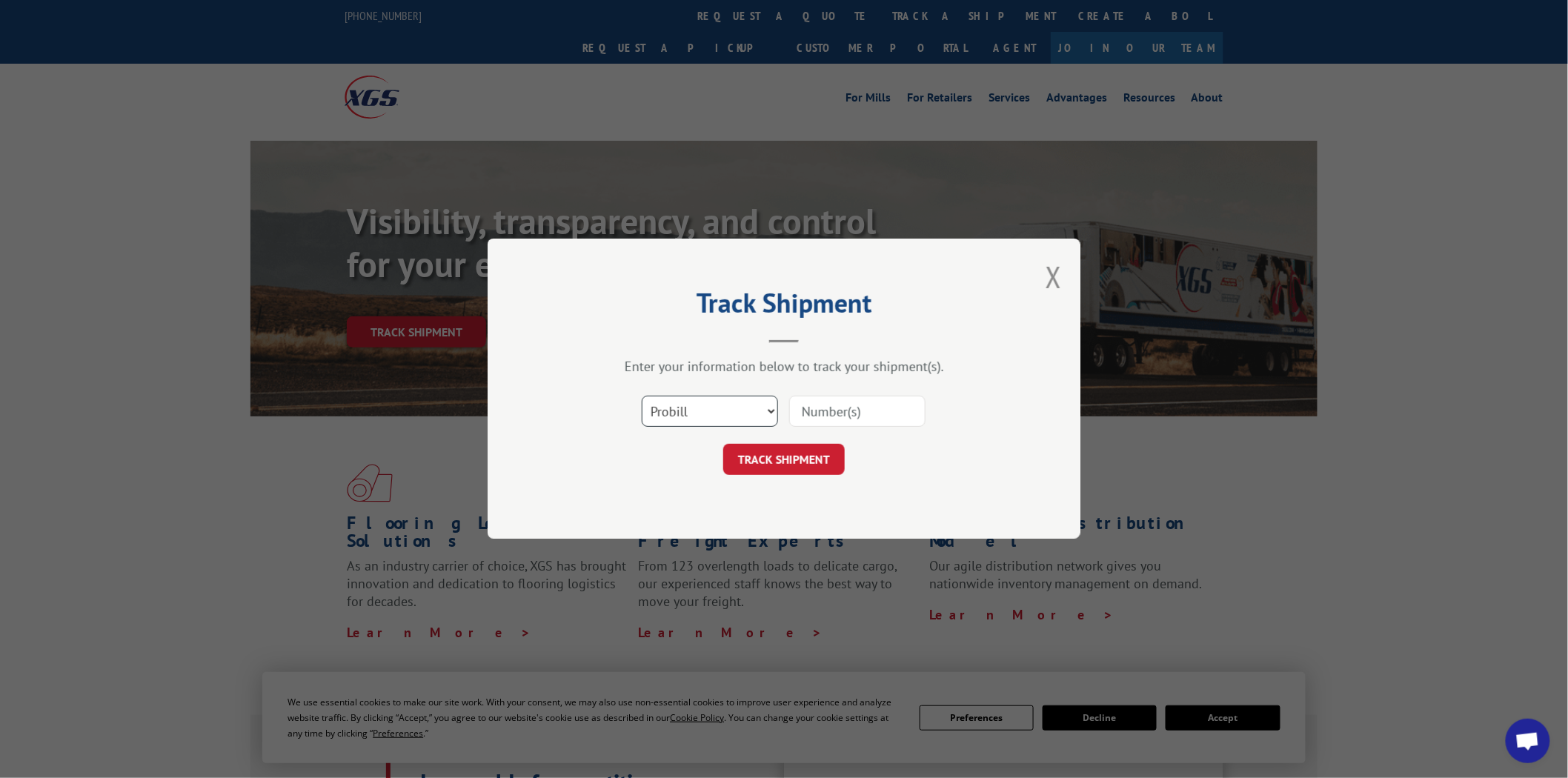
click at [771, 413] on select "Select category... Probill BOL PO" at bounding box center [710, 412] width 136 height 31
select select "po"
click at [642, 396] on select "Select category... Probill BOL PO" at bounding box center [710, 412] width 136 height 31
click at [850, 405] on input at bounding box center [857, 412] width 136 height 31
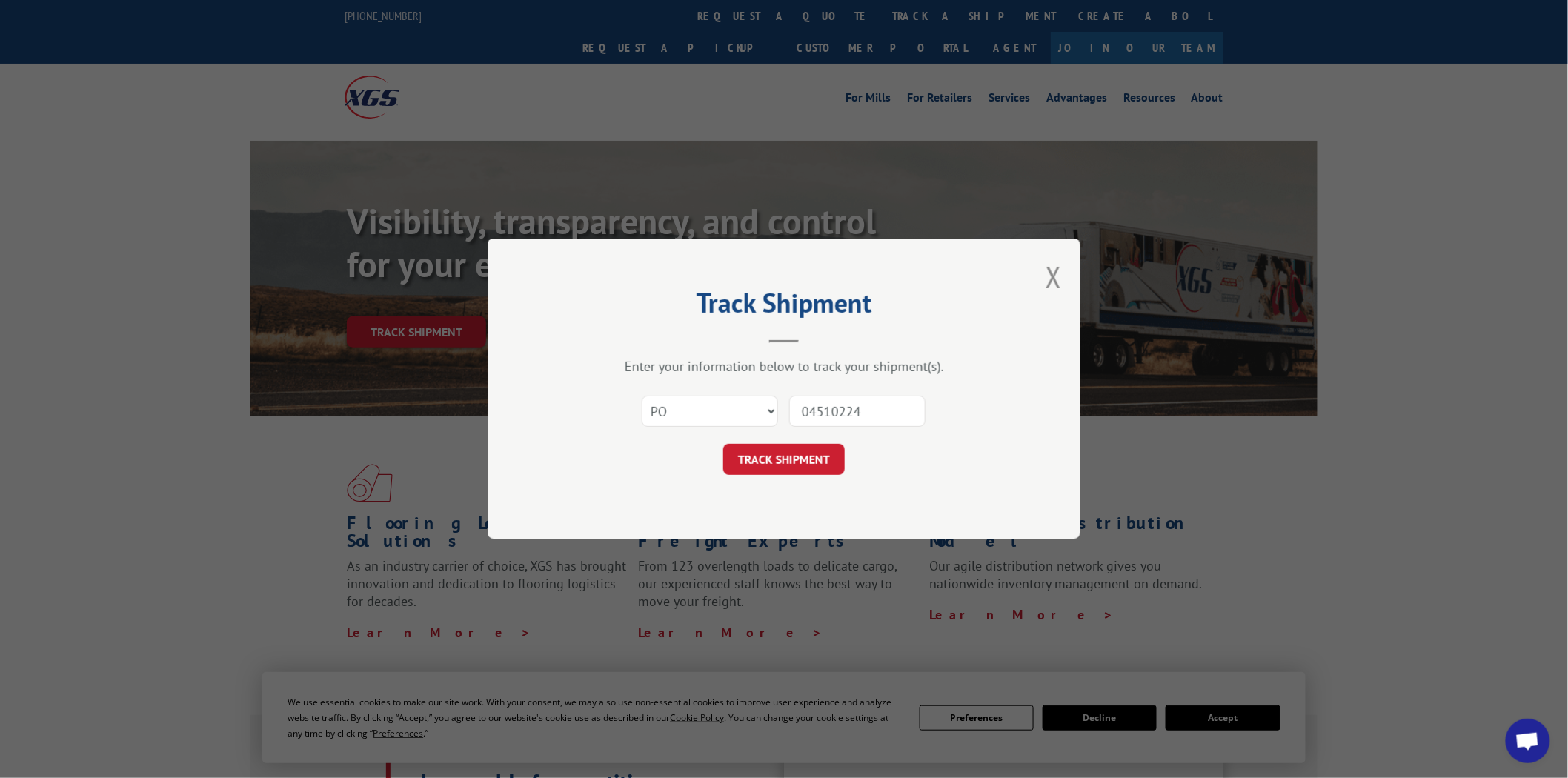
type input "04510224"
click at [723, 444] on button "TRACK SHIPMENT" at bounding box center [784, 460] width 122 height 31
